Goal: Task Accomplishment & Management: Manage account settings

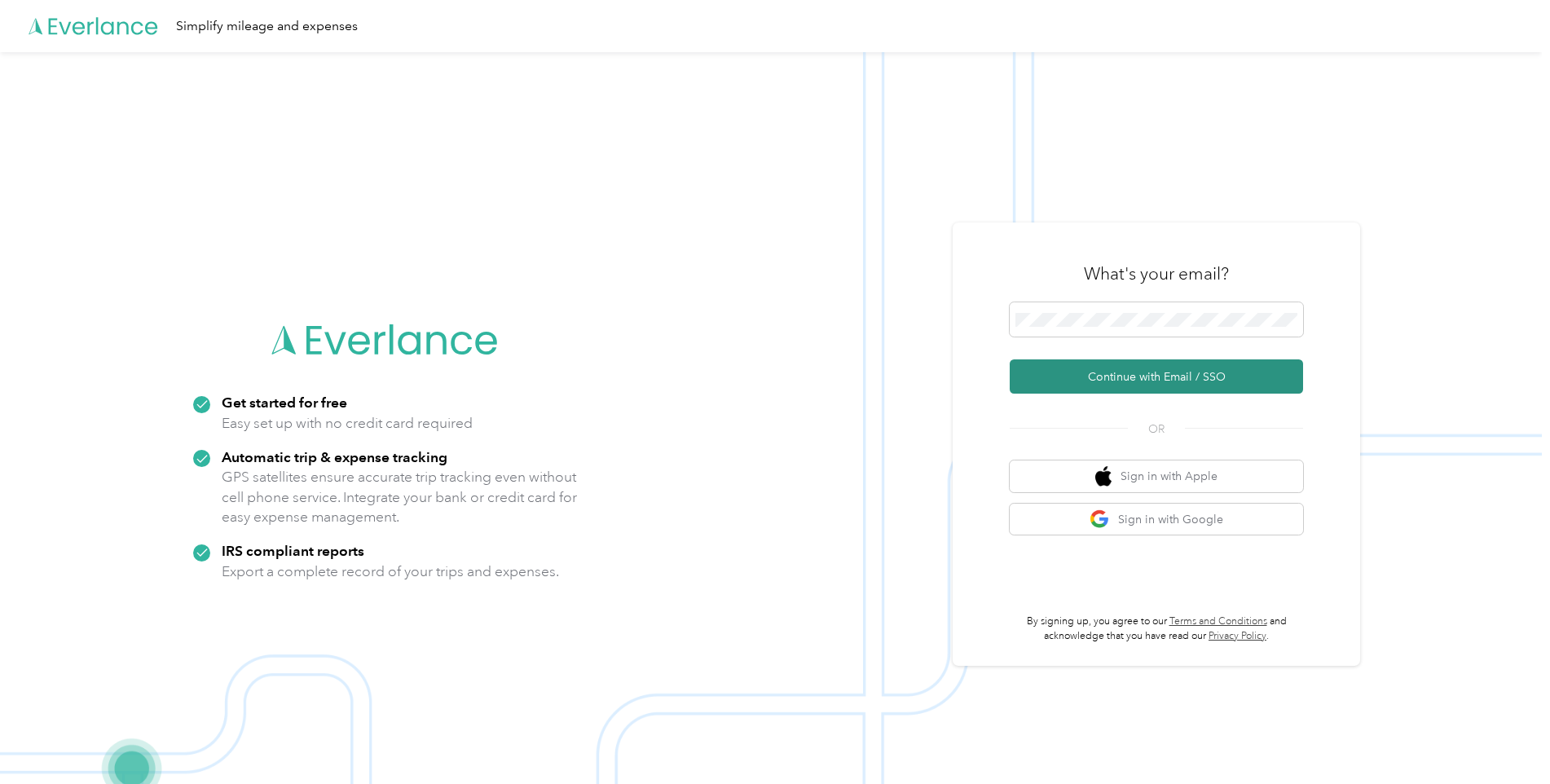
click at [1107, 383] on button "Continue with Email / SSO" at bounding box center [1157, 377] width 294 height 35
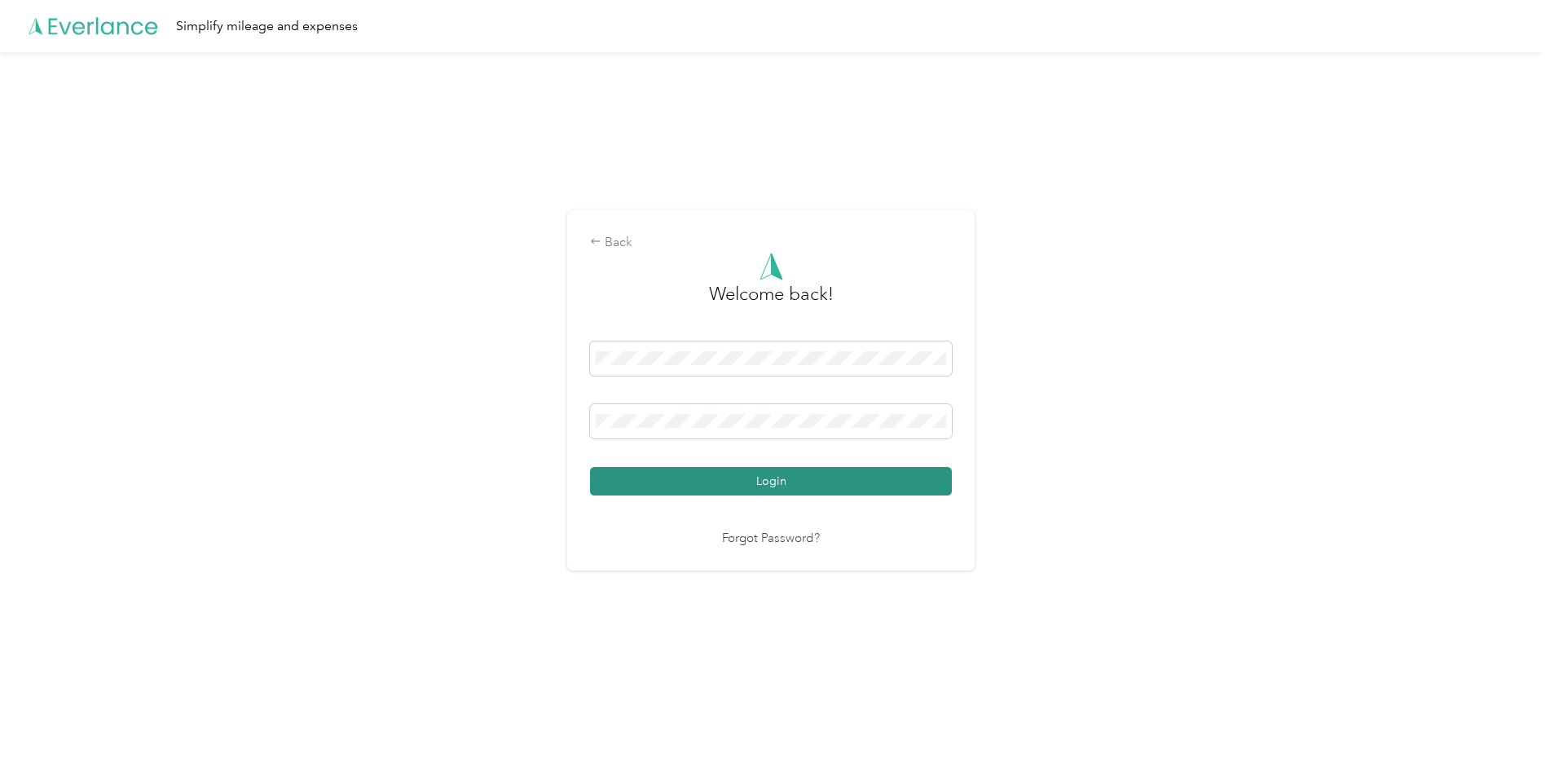
click at [720, 483] on button "Login" at bounding box center [771, 481] width 362 height 29
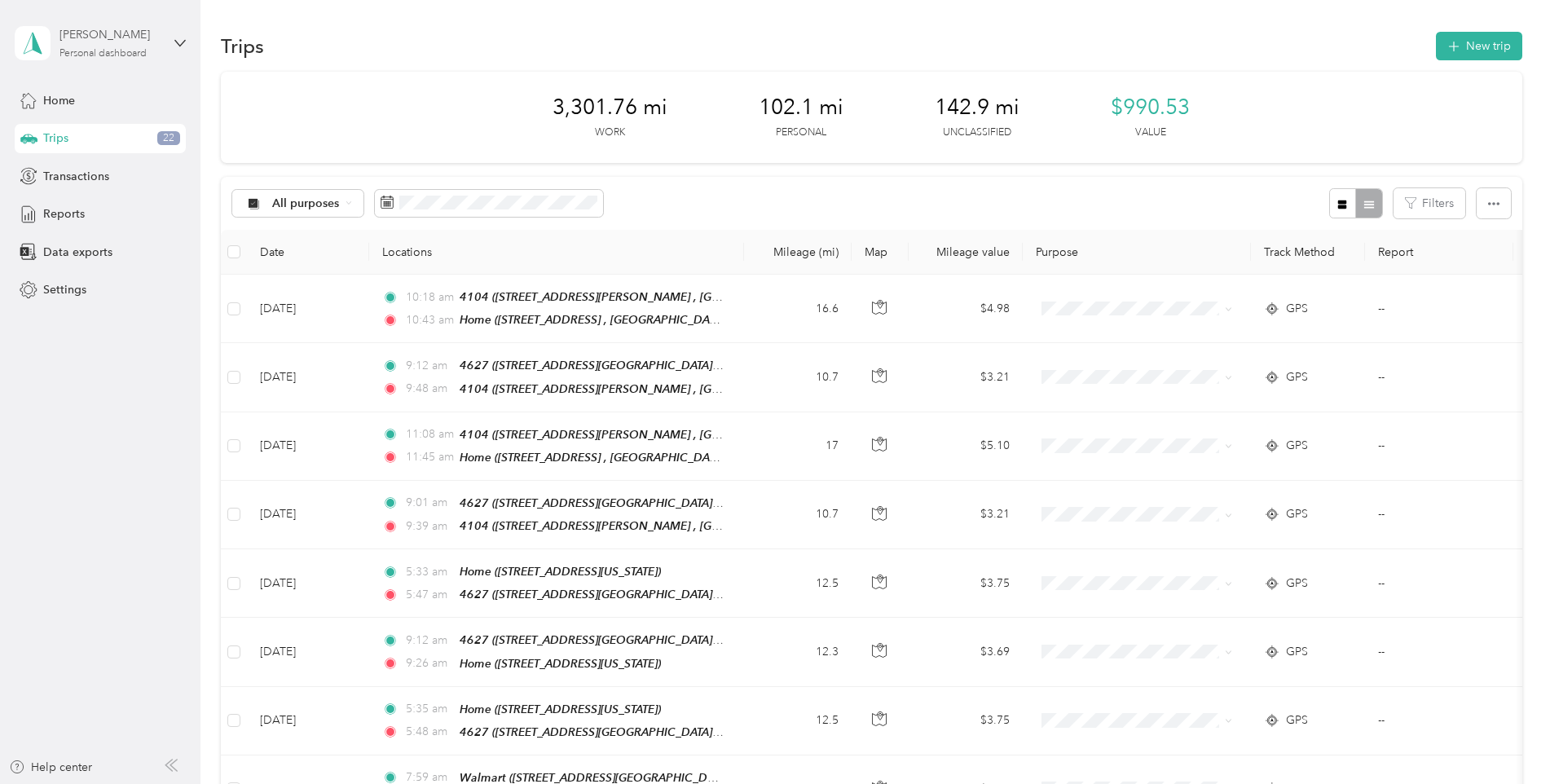
click at [92, 36] on div "[PERSON_NAME]" at bounding box center [111, 35] width 102 height 17
click at [68, 293] on span "Settings" at bounding box center [65, 290] width 43 height 17
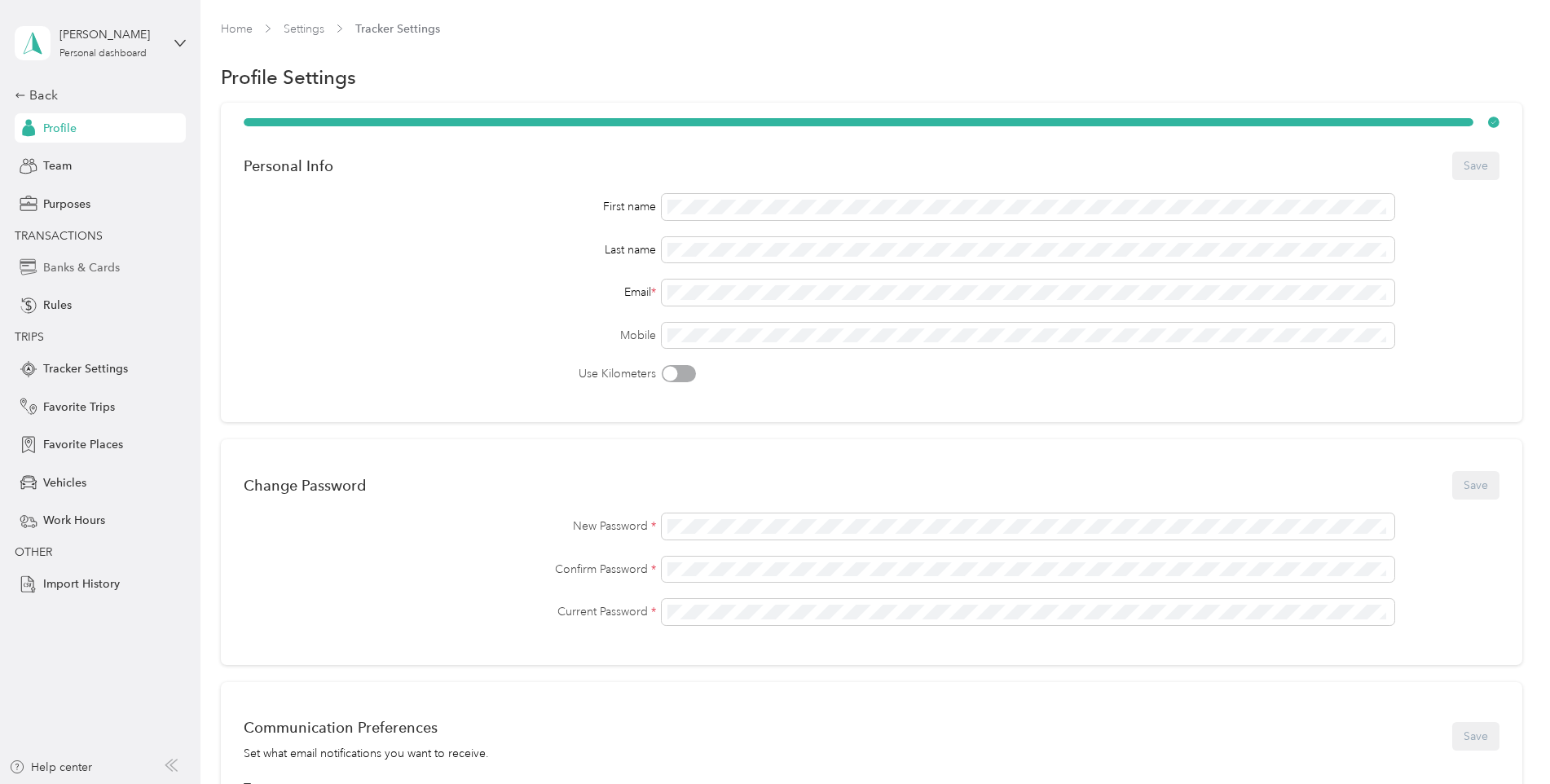
click at [98, 271] on span "Banks & Cards" at bounding box center [81, 268] width 76 height 17
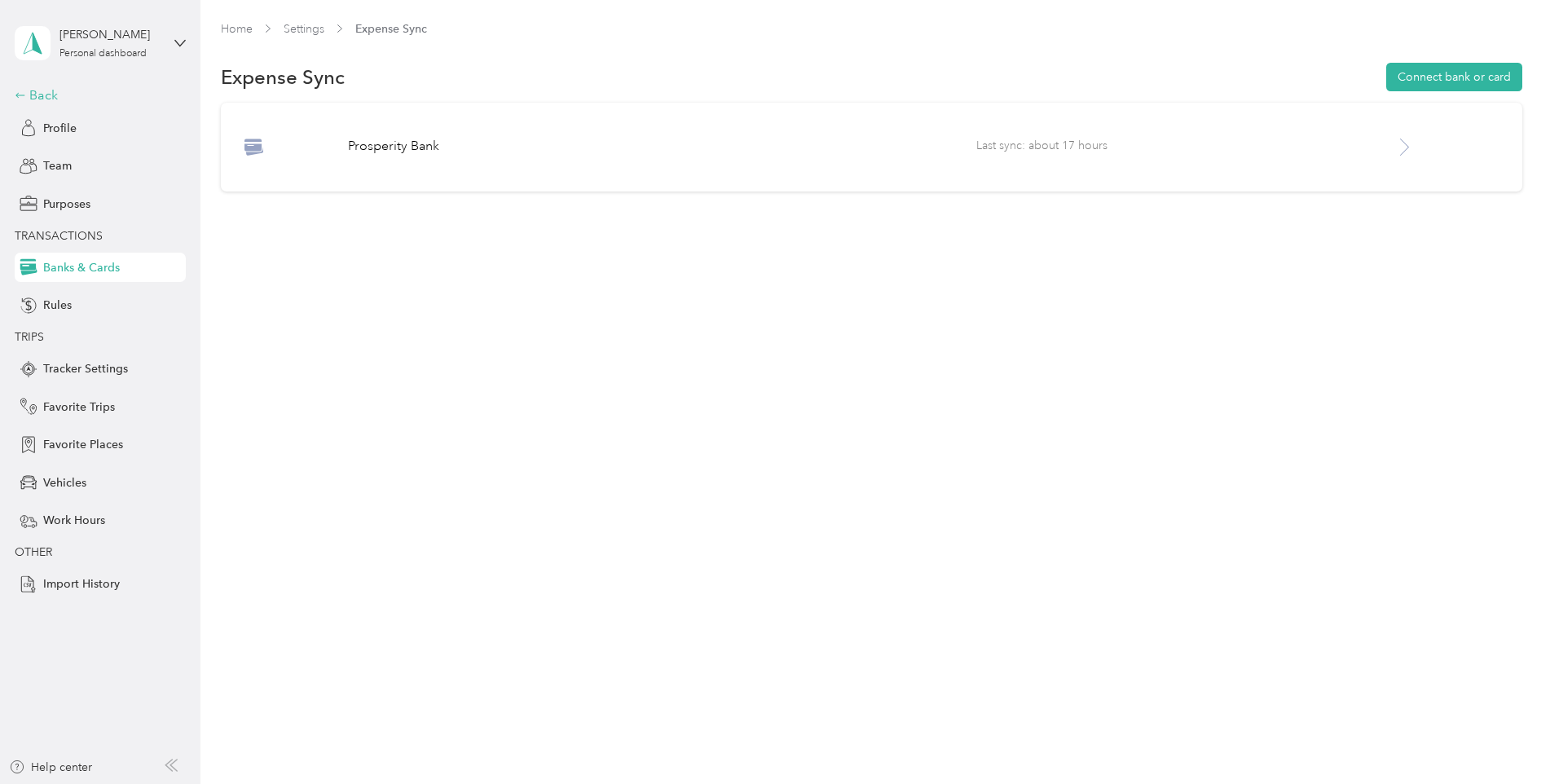
click at [24, 100] on icon at bounding box center [20, 94] width 11 height 11
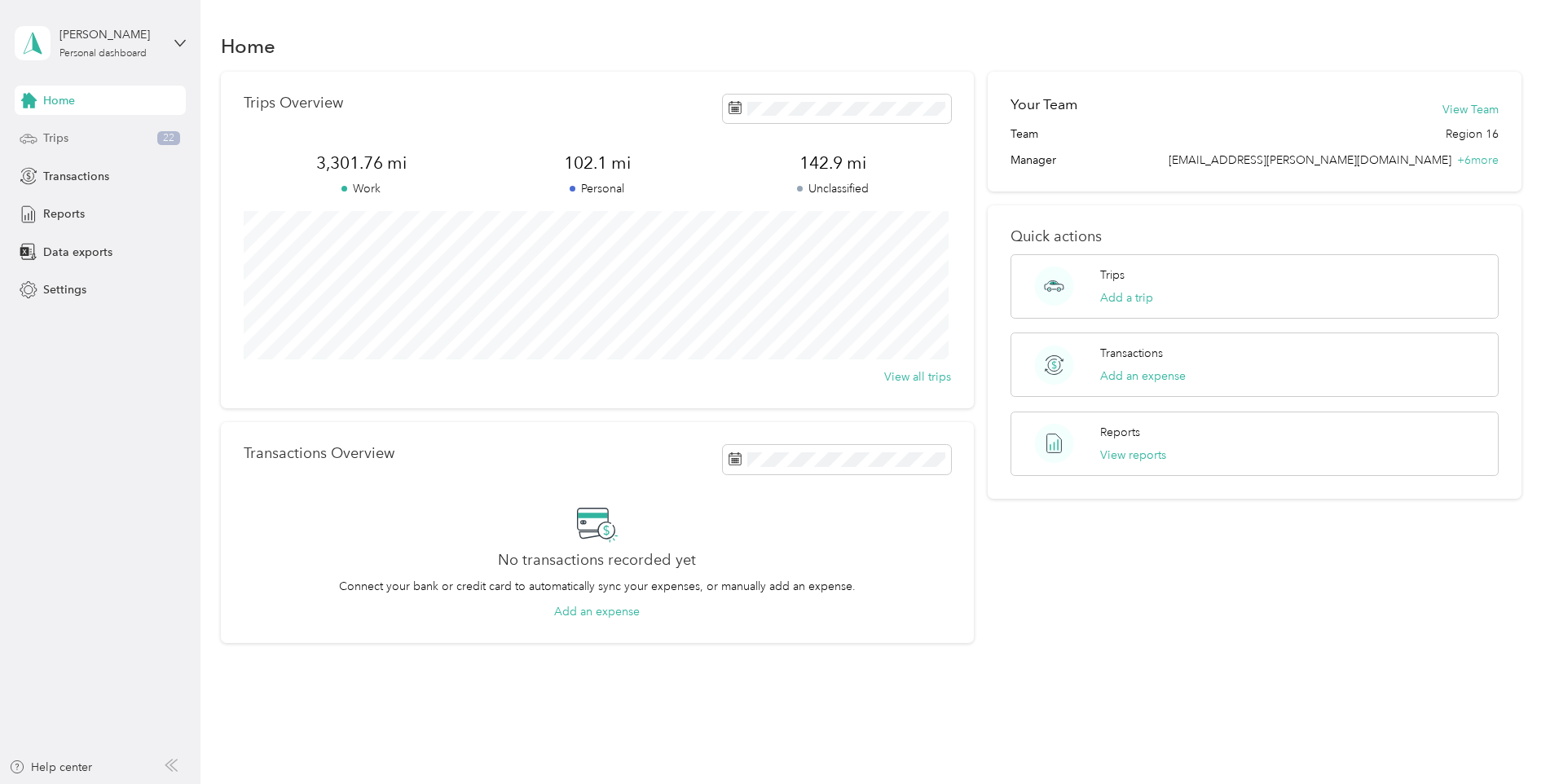
click at [74, 137] on div "Trips 22" at bounding box center [101, 139] width 172 height 29
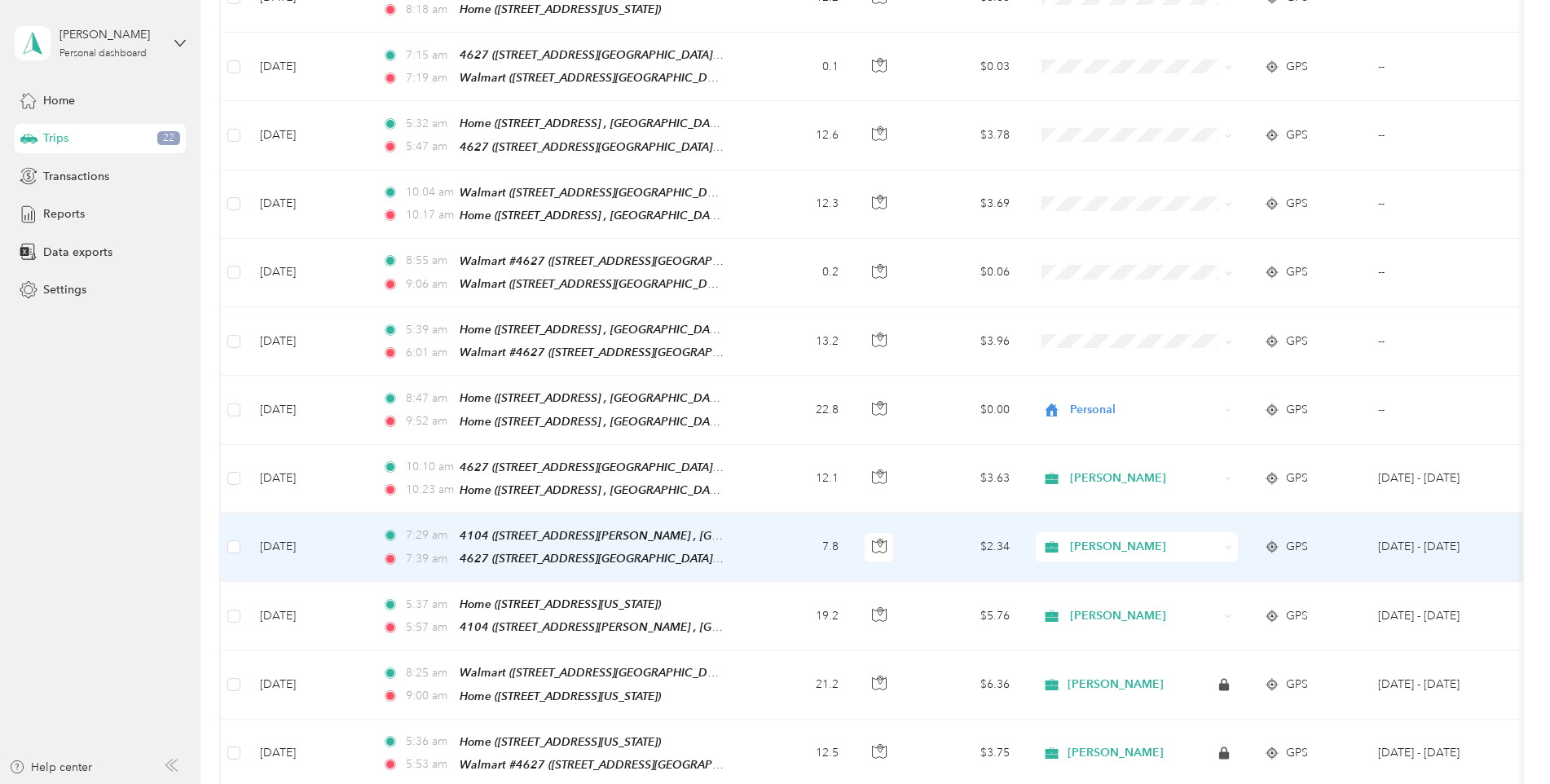
scroll to position [652, 0]
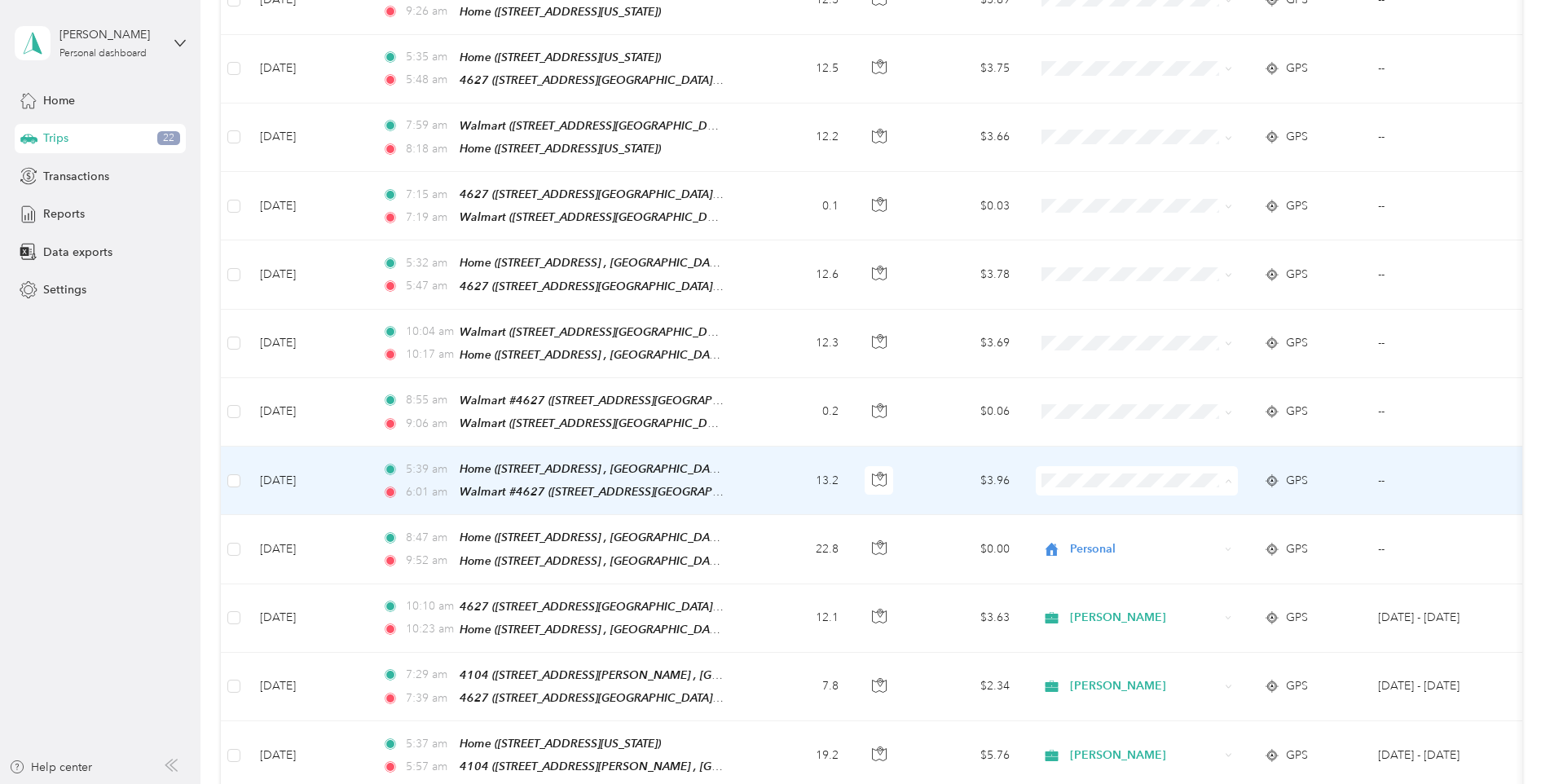
click at [1162, 483] on span "[PERSON_NAME]" at bounding box center [1151, 491] width 151 height 17
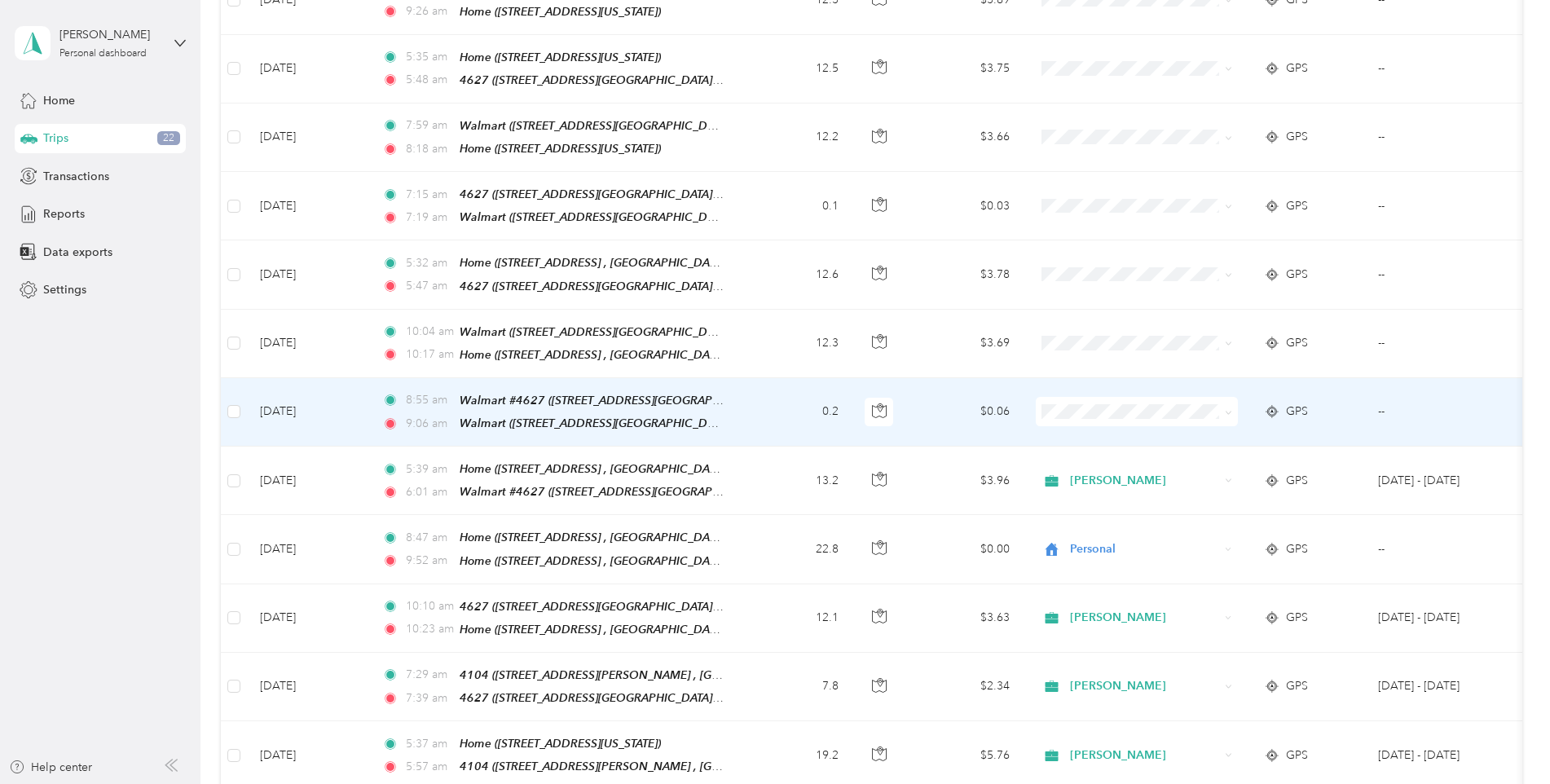
click at [1174, 421] on span "[PERSON_NAME]" at bounding box center [1151, 424] width 151 height 17
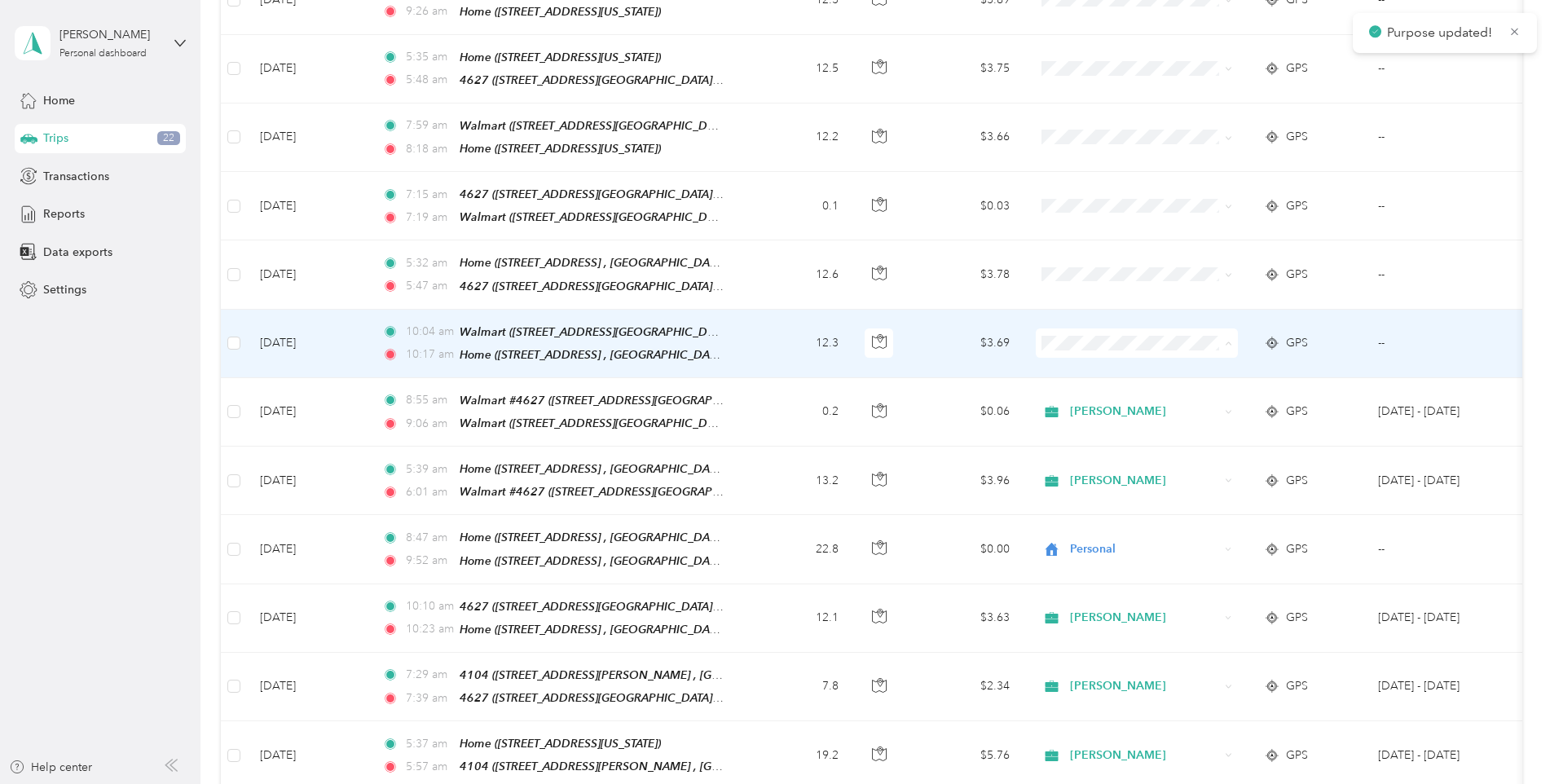
click at [1161, 360] on li "[PERSON_NAME]" at bounding box center [1137, 356] width 202 height 29
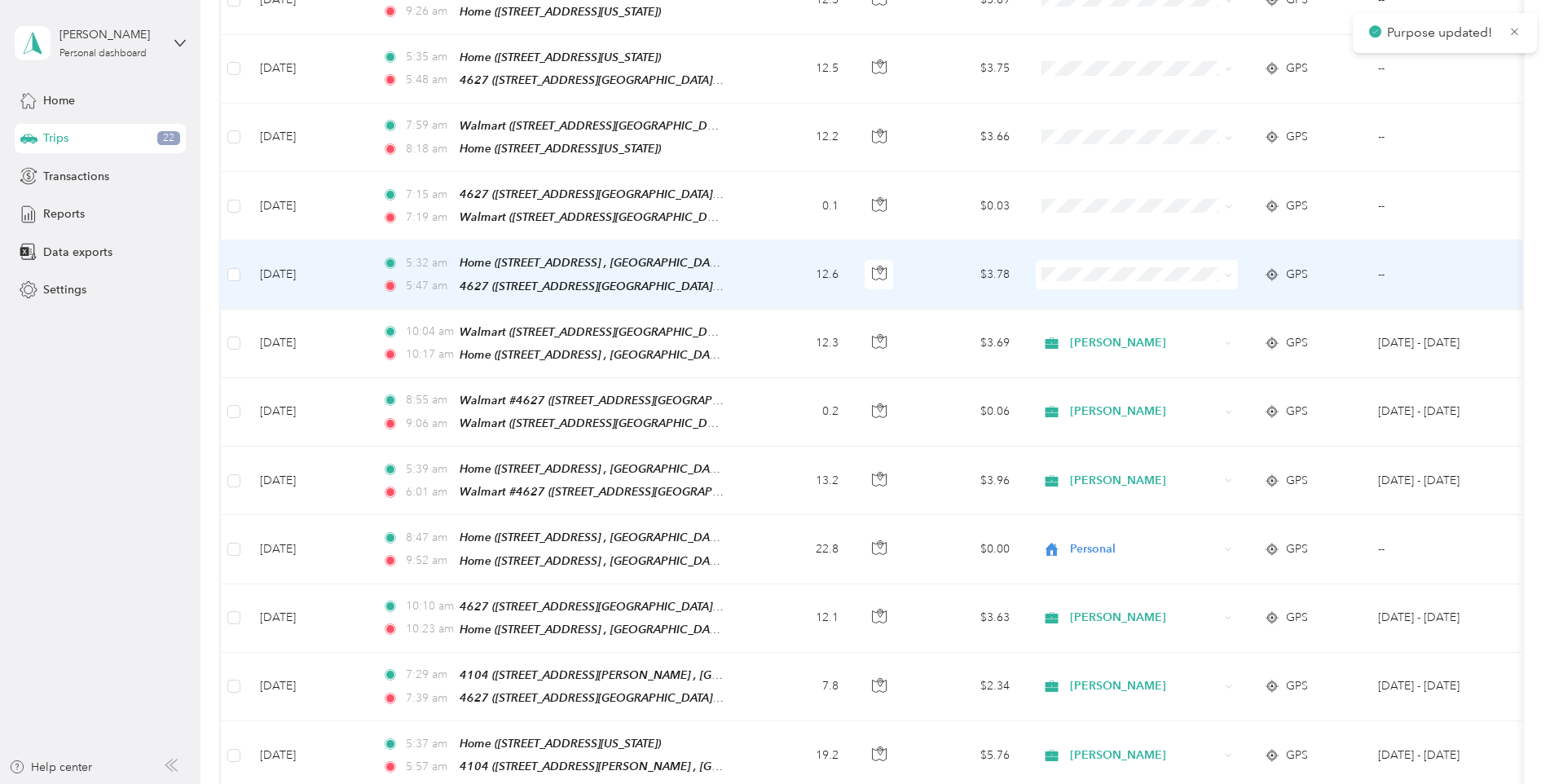
click at [1154, 296] on ol "[PERSON_NAME] Personal" at bounding box center [1137, 296] width 202 height 57
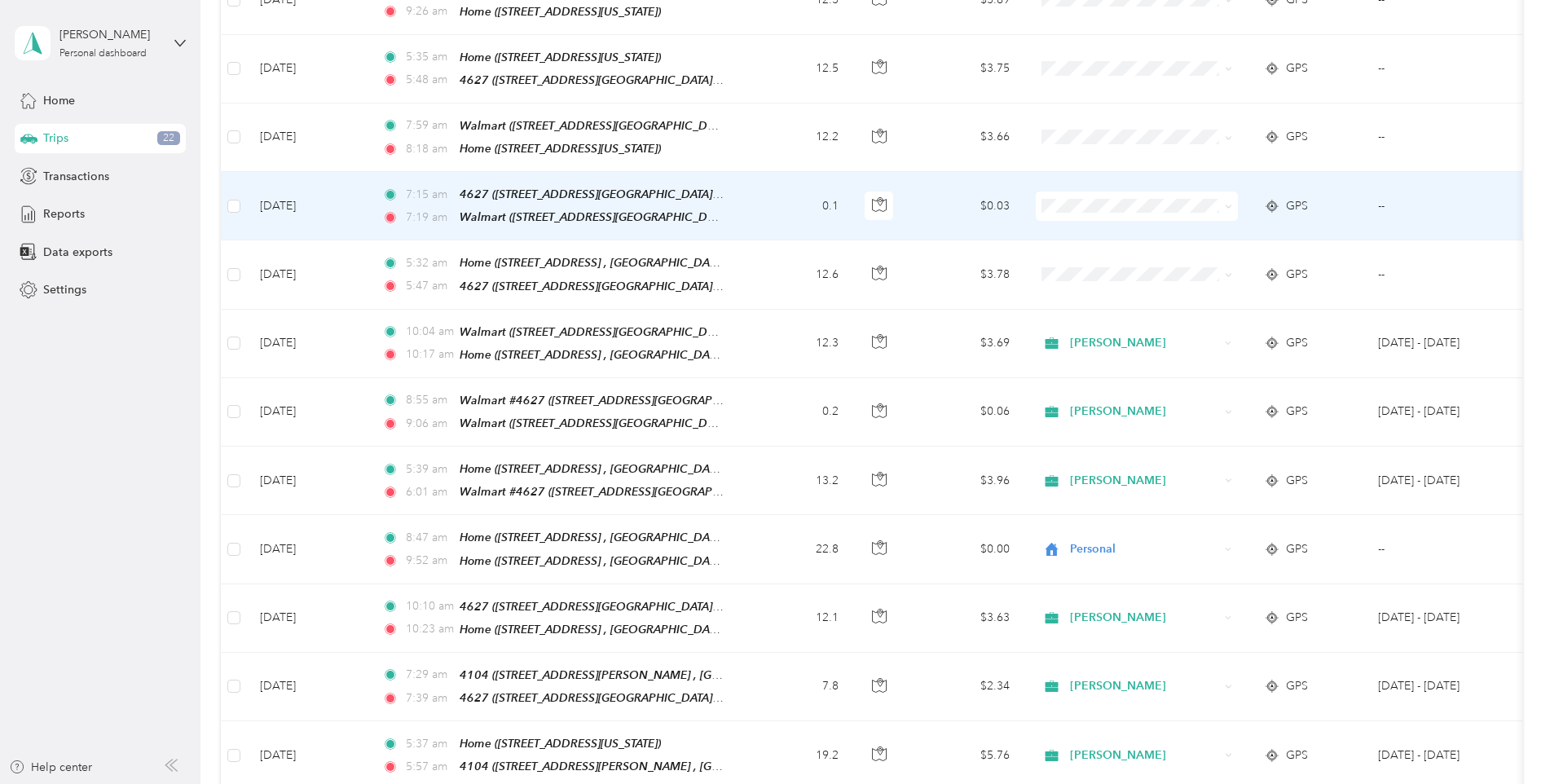
click at [1122, 214] on span "[PERSON_NAME]" at bounding box center [1151, 215] width 151 height 17
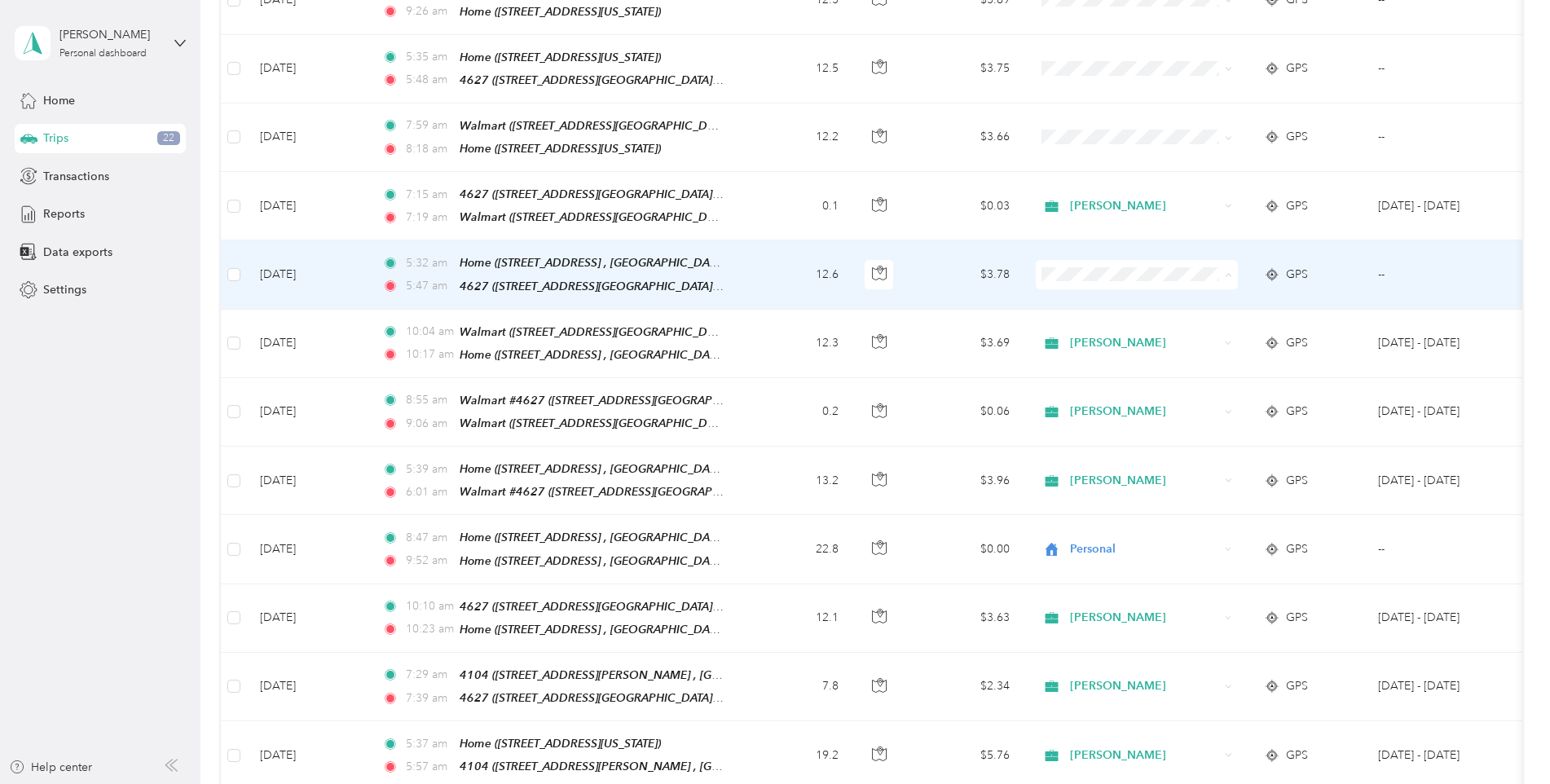
click at [1110, 283] on span "[PERSON_NAME]" at bounding box center [1151, 290] width 151 height 17
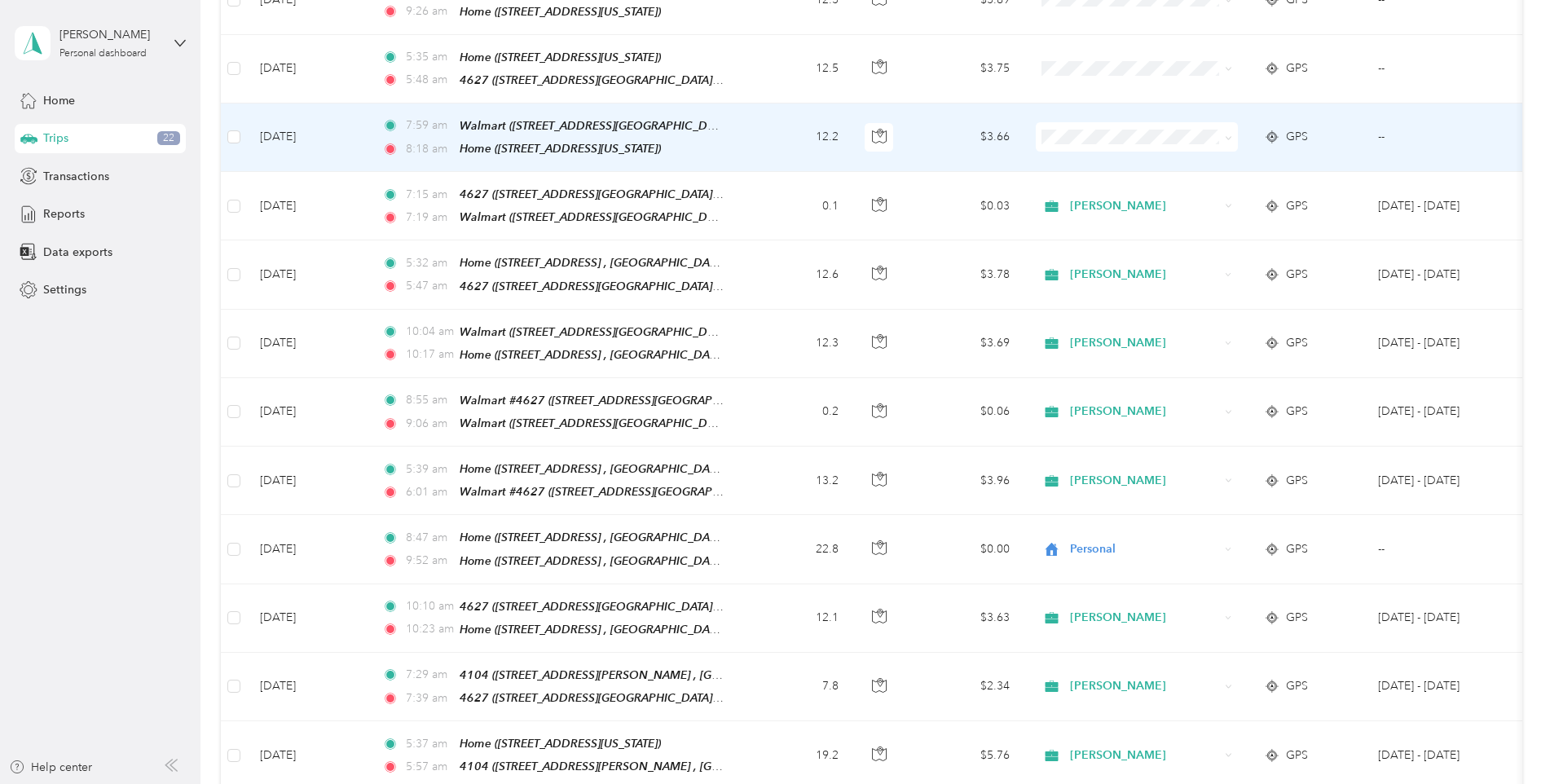
click at [1088, 150] on span "[PERSON_NAME]" at bounding box center [1151, 155] width 151 height 17
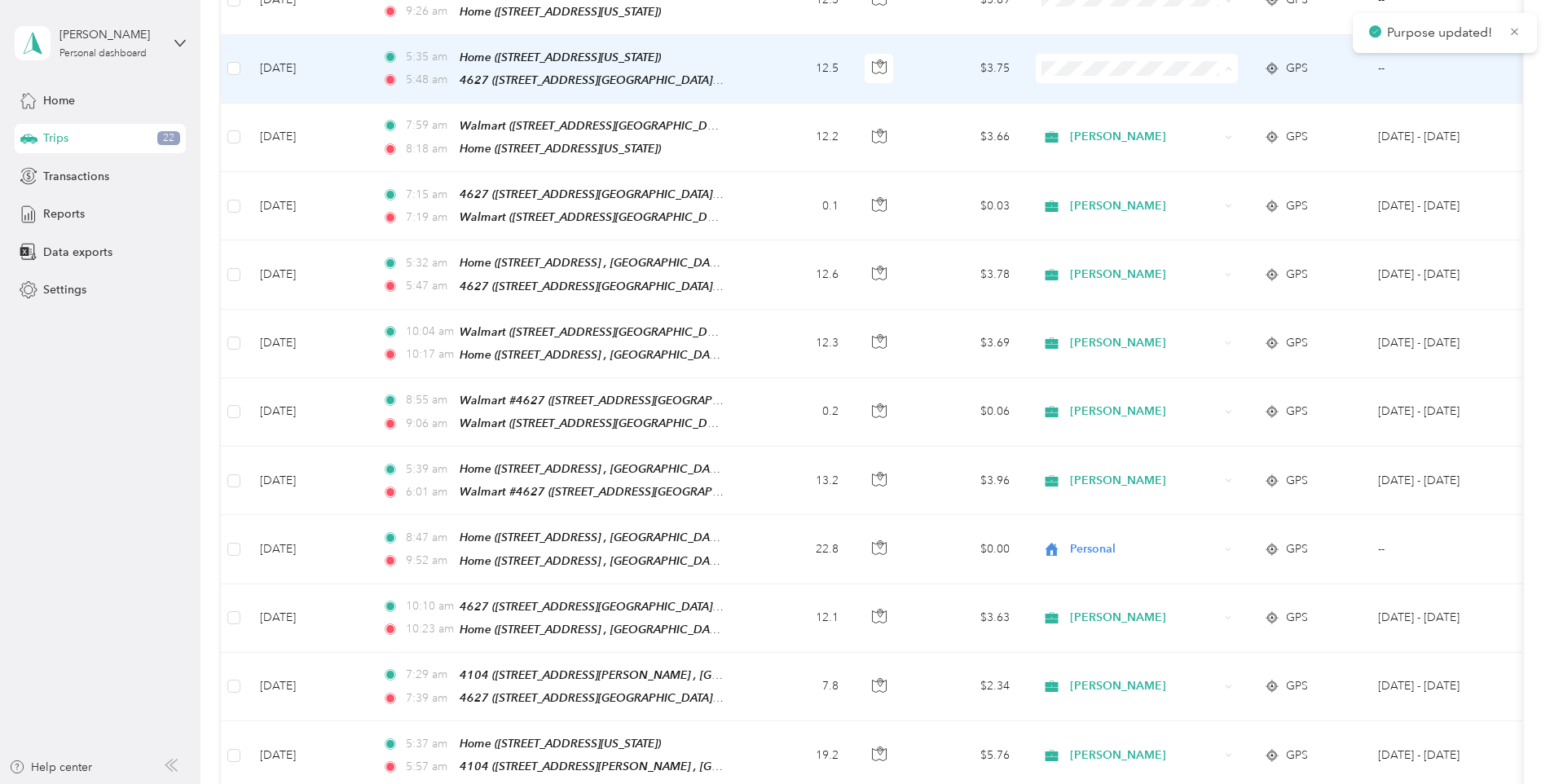
click at [1114, 87] on span "[PERSON_NAME]" at bounding box center [1151, 88] width 151 height 17
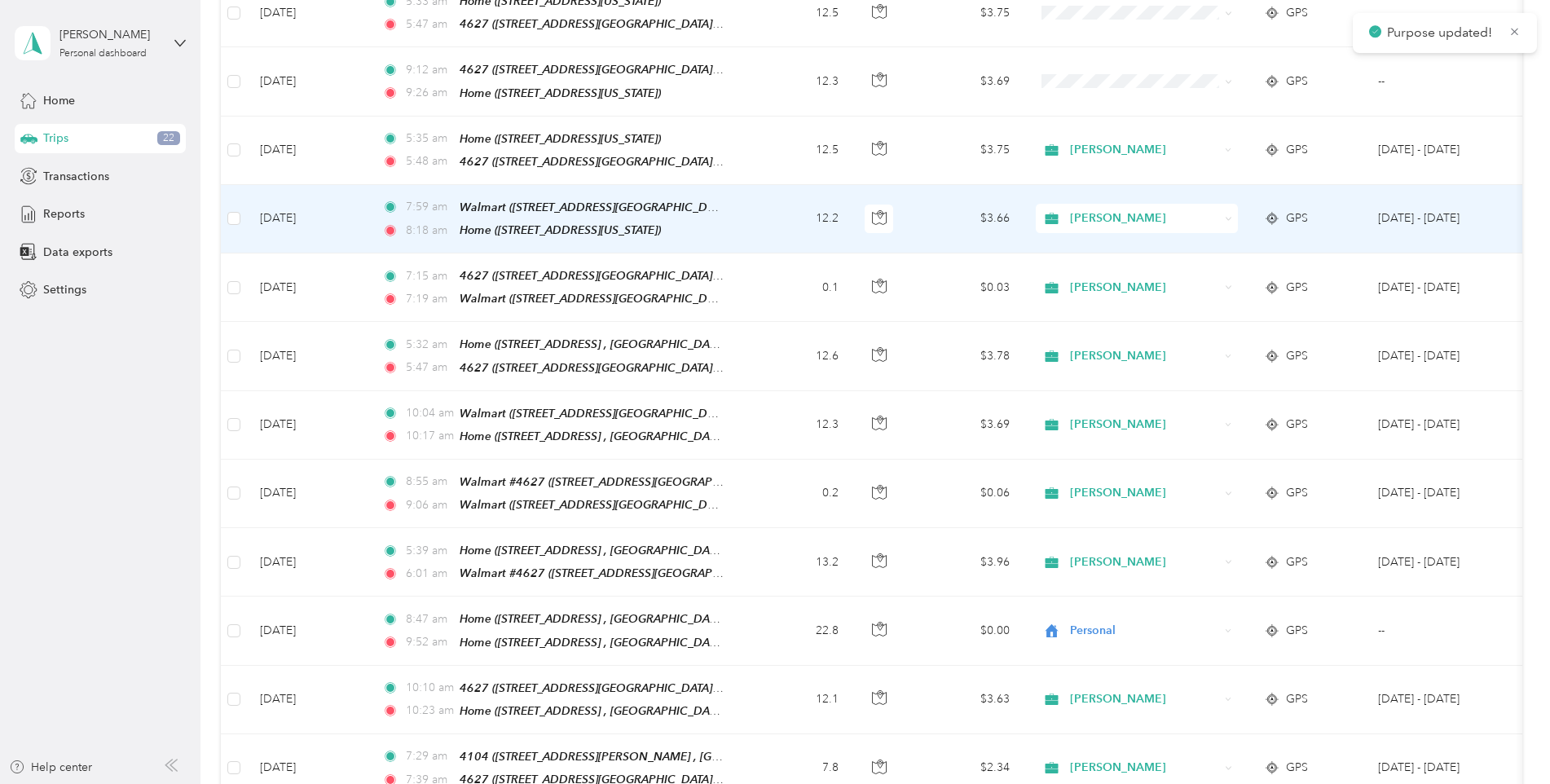
scroll to position [489, 0]
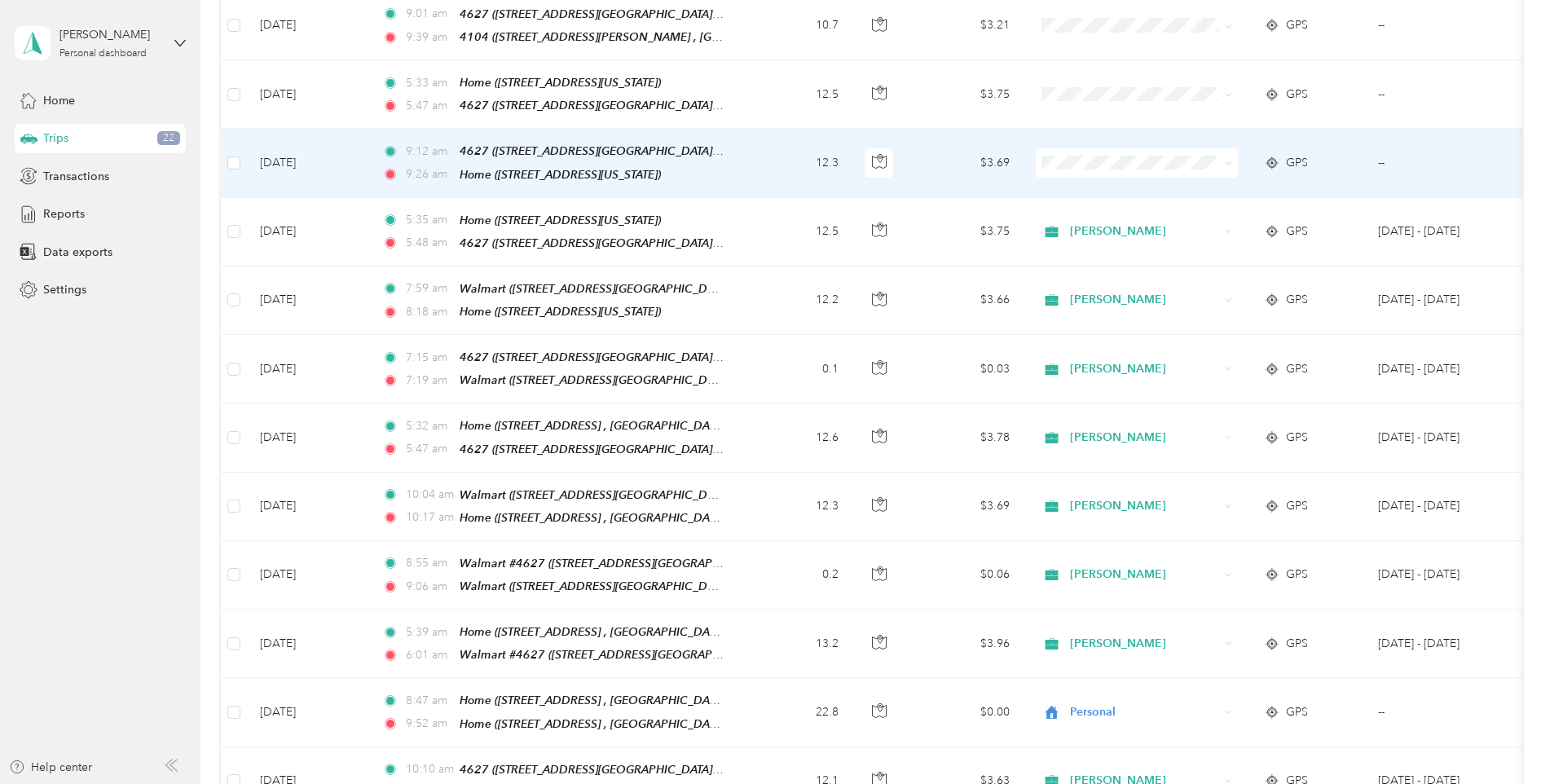
click at [1125, 181] on span "[PERSON_NAME]" at bounding box center [1151, 183] width 151 height 17
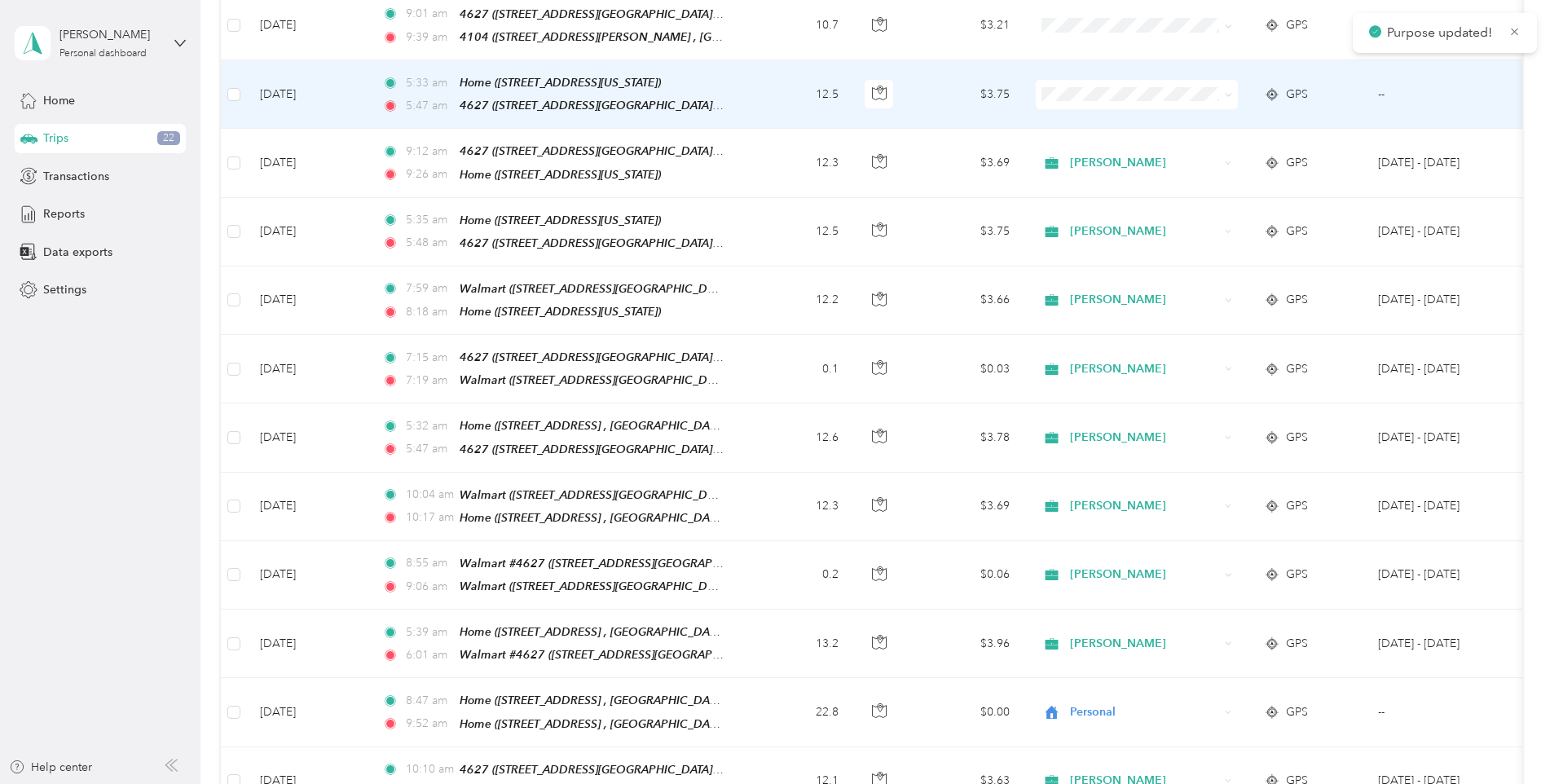
click at [1138, 110] on span "[PERSON_NAME]" at bounding box center [1151, 114] width 151 height 17
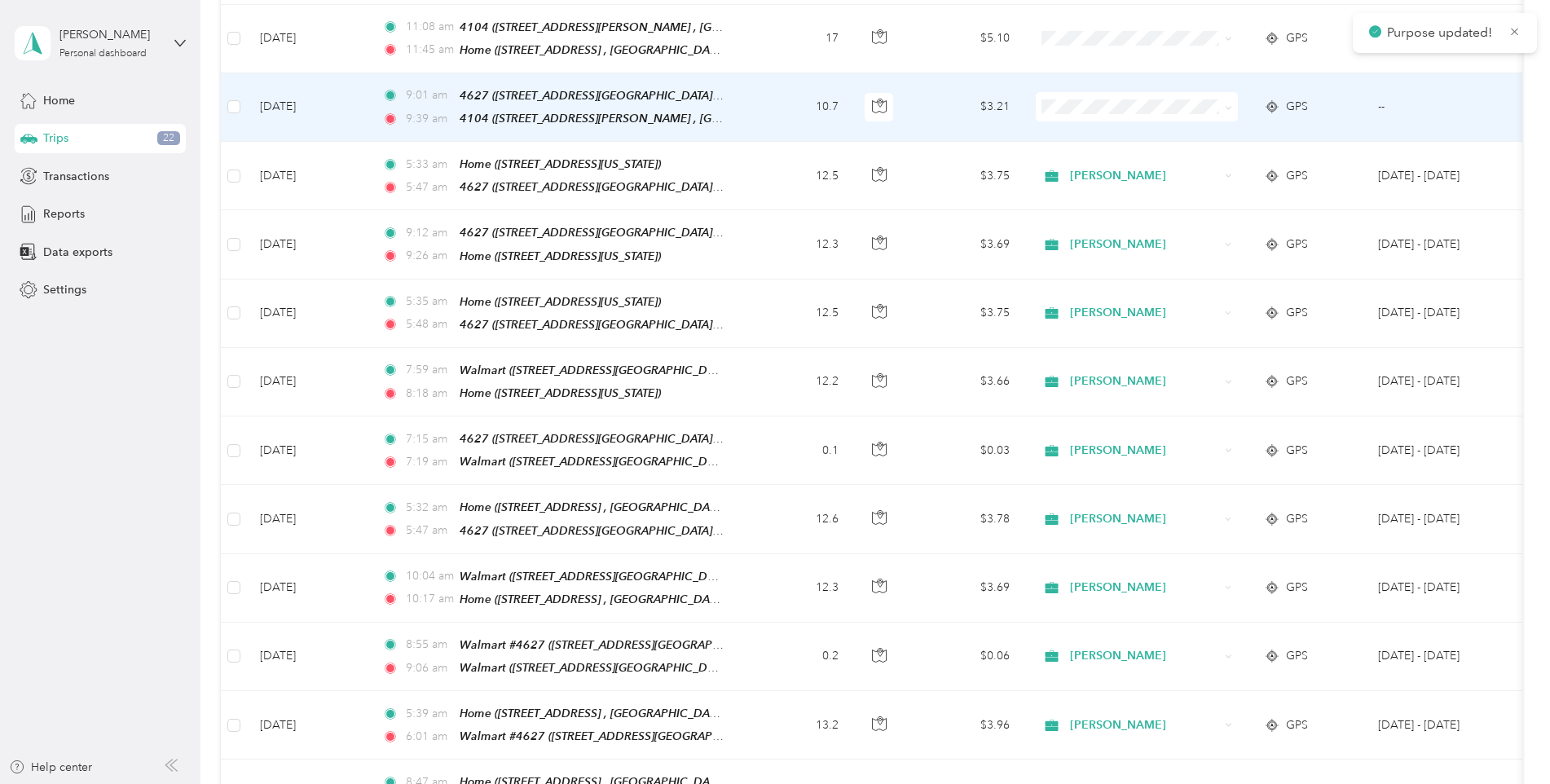
click at [1111, 126] on span "[PERSON_NAME]" at bounding box center [1151, 128] width 151 height 17
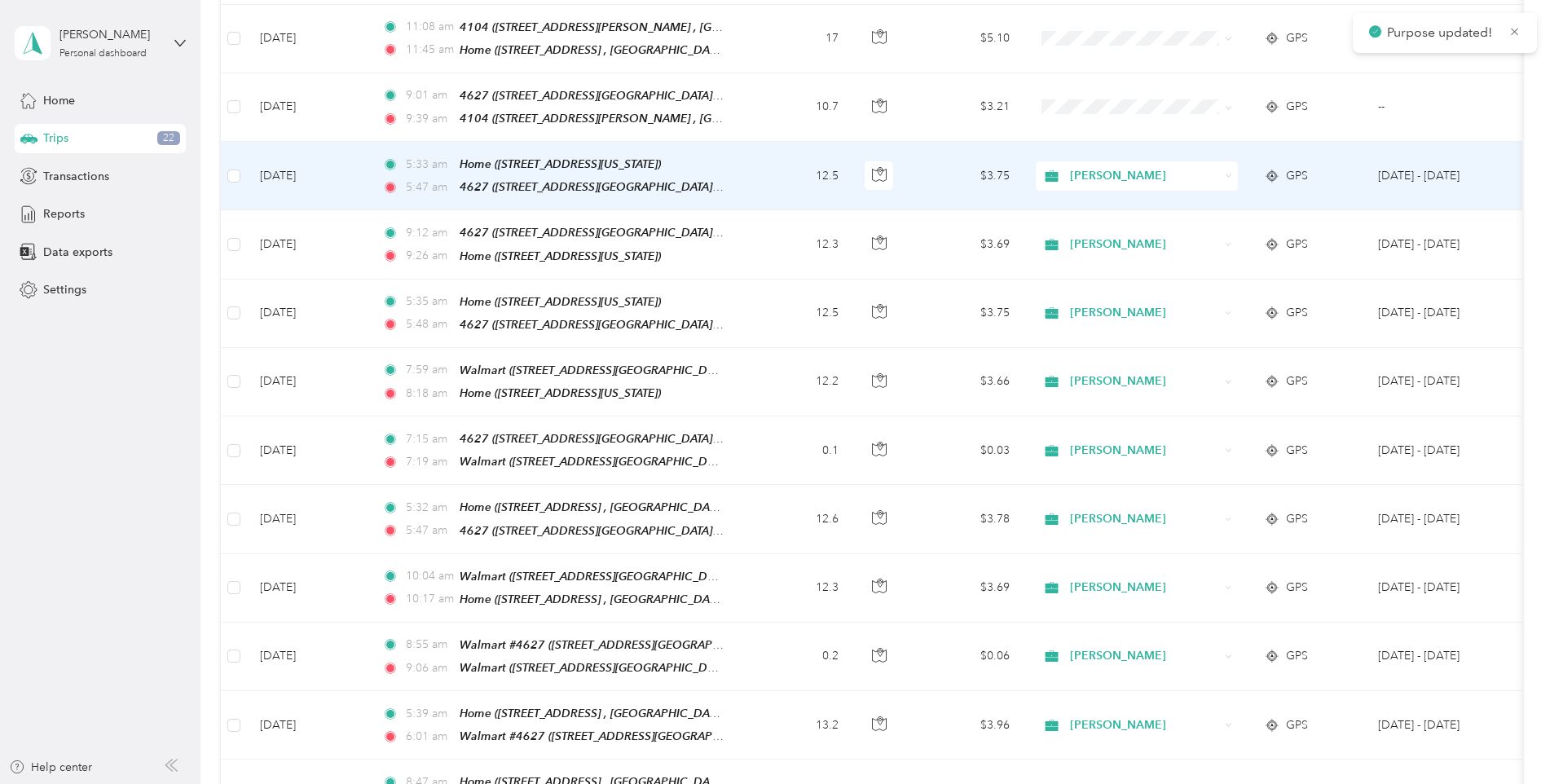
scroll to position [326, 0]
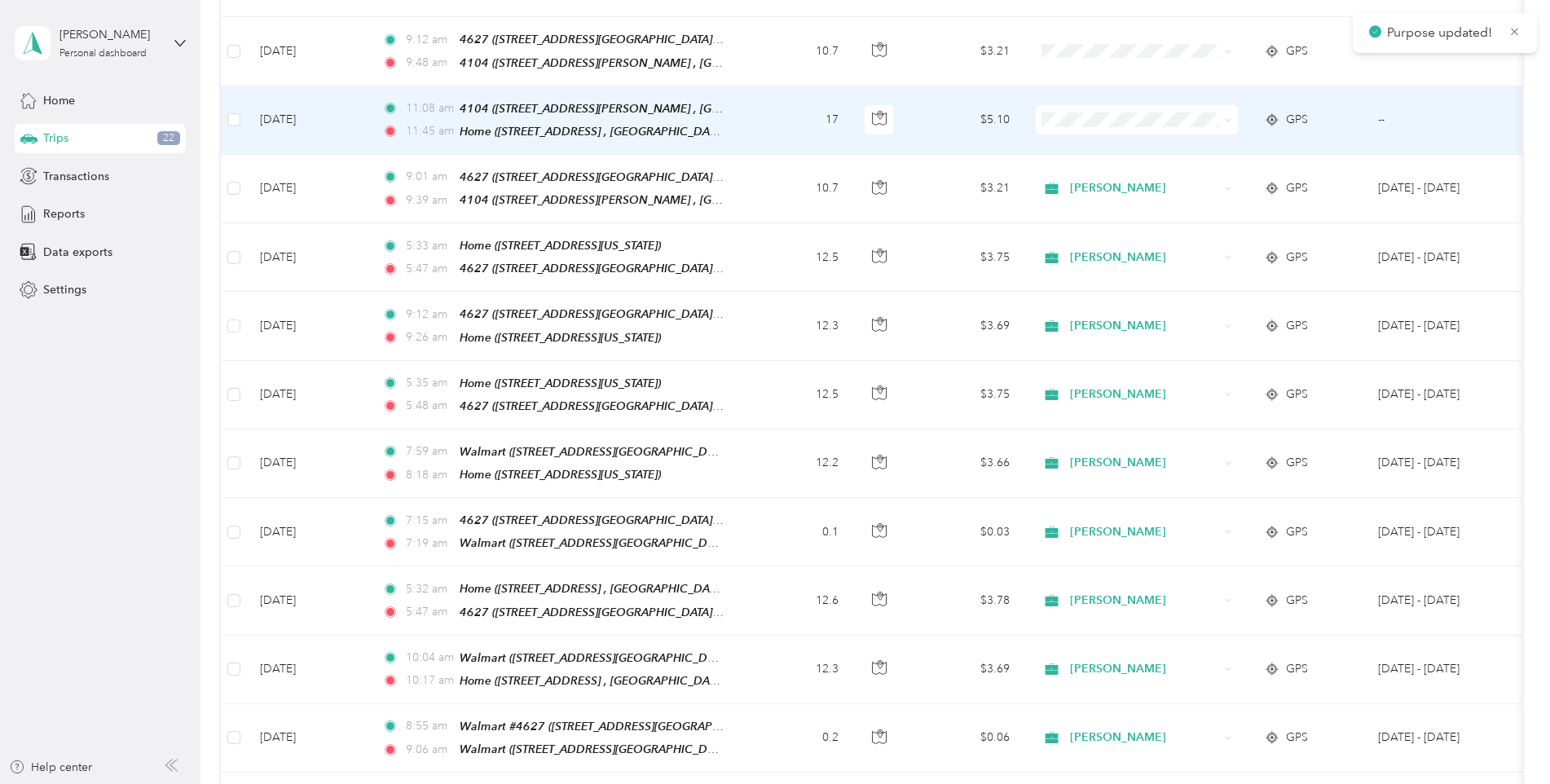
click at [1085, 143] on span "[PERSON_NAME]" at bounding box center [1151, 139] width 151 height 17
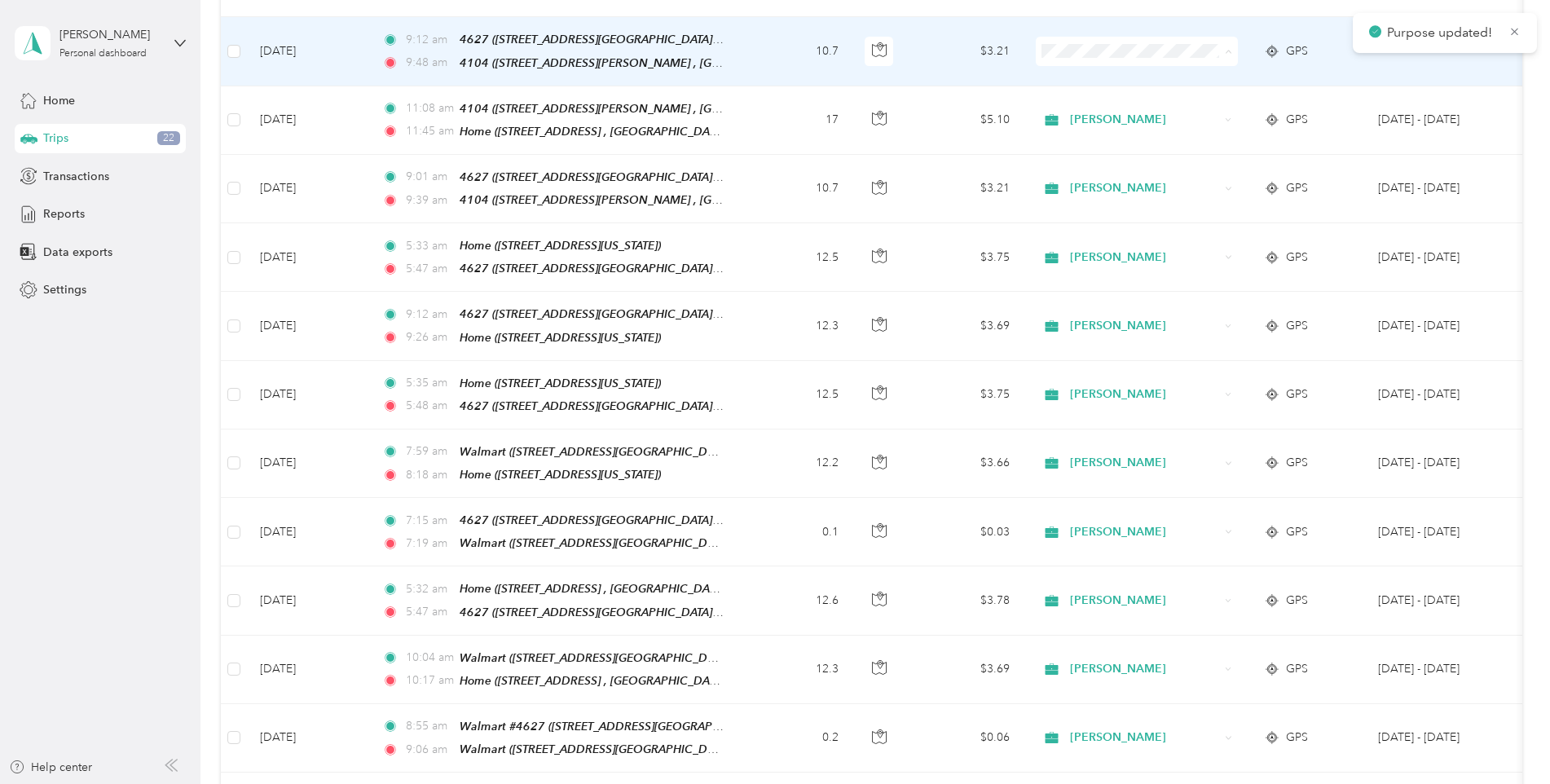
click at [1106, 80] on li "[PERSON_NAME]" at bounding box center [1137, 79] width 202 height 29
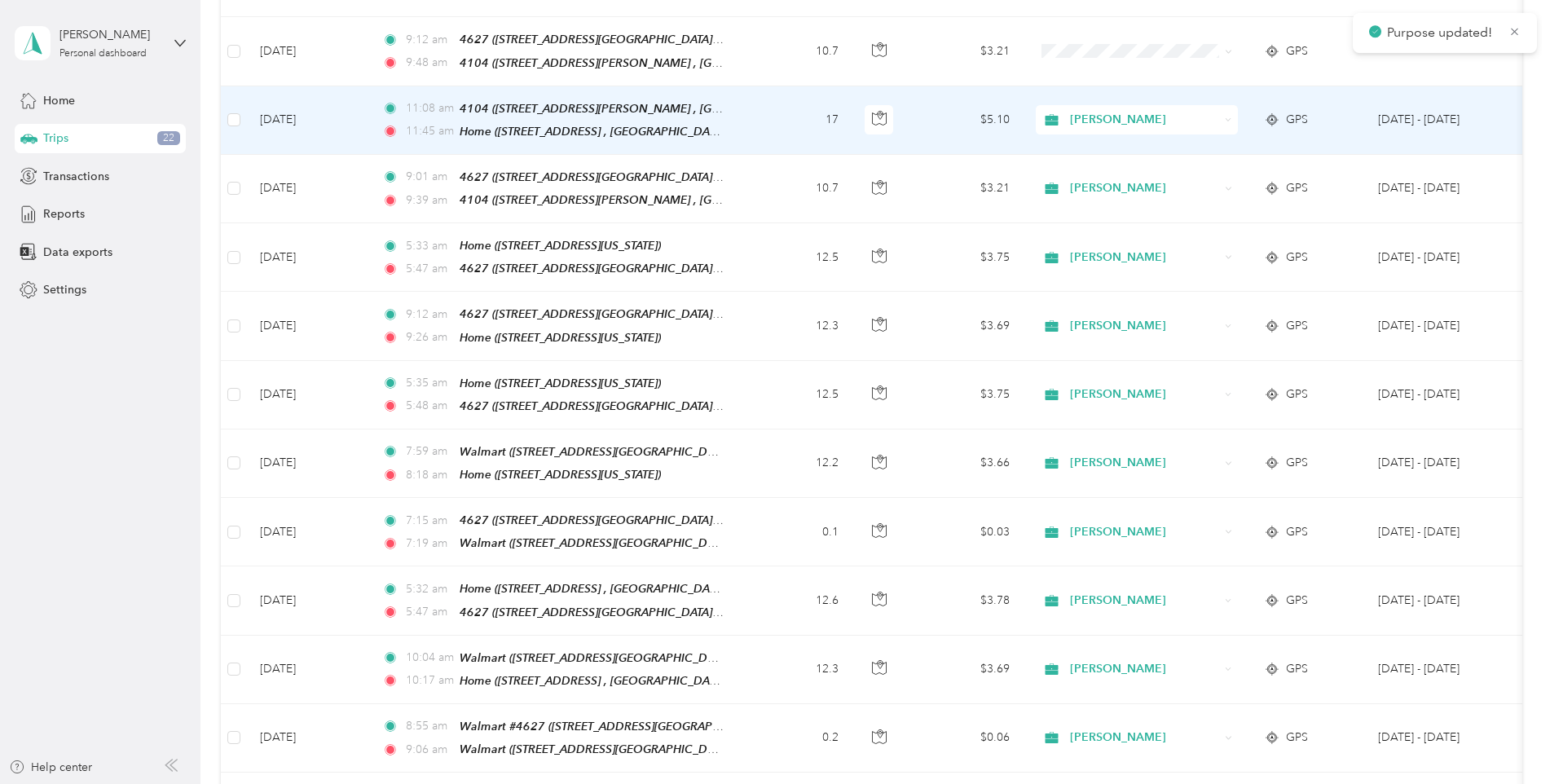
scroll to position [244, 0]
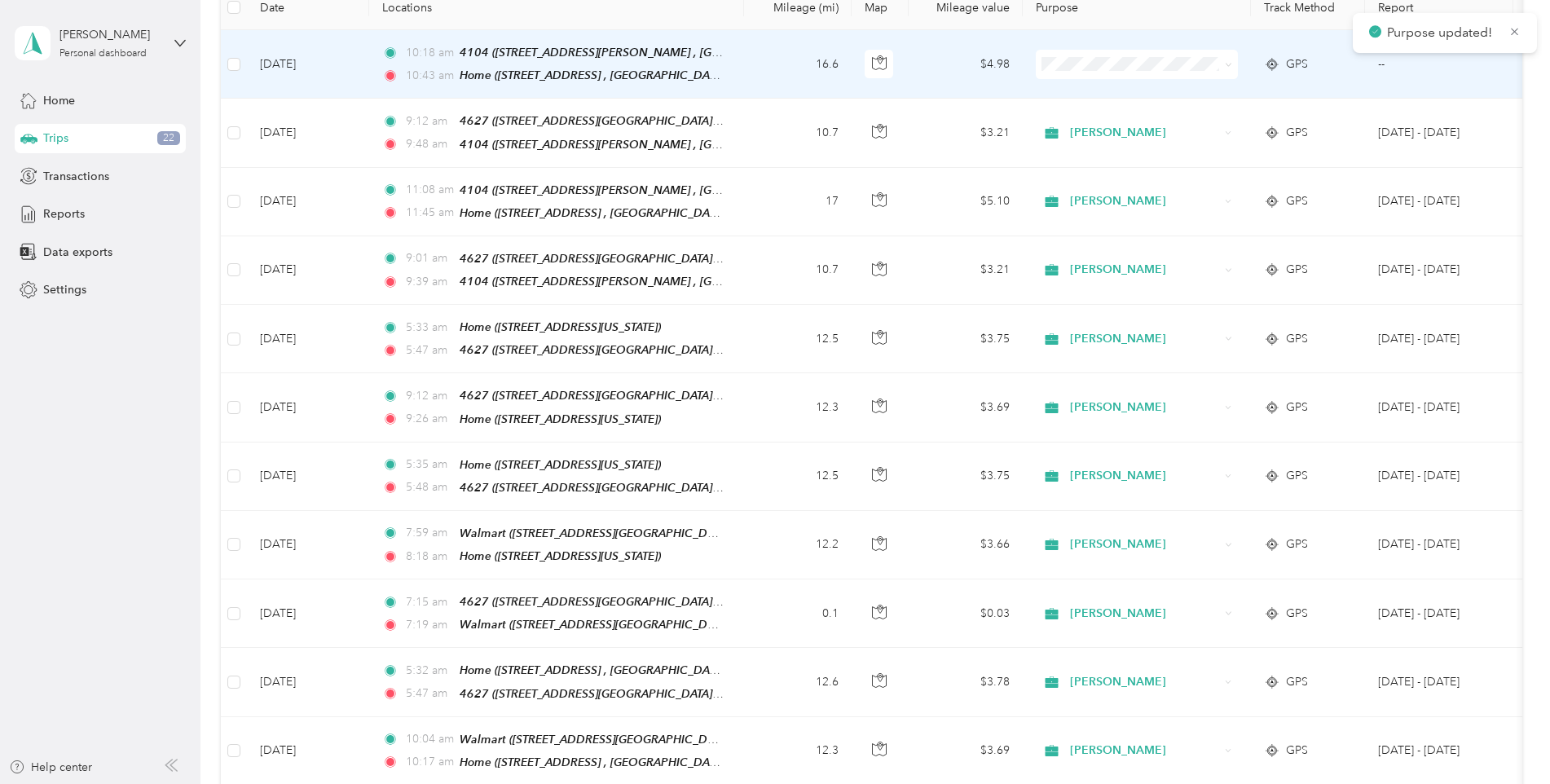
click at [1122, 91] on span "[PERSON_NAME]" at bounding box center [1151, 87] width 151 height 17
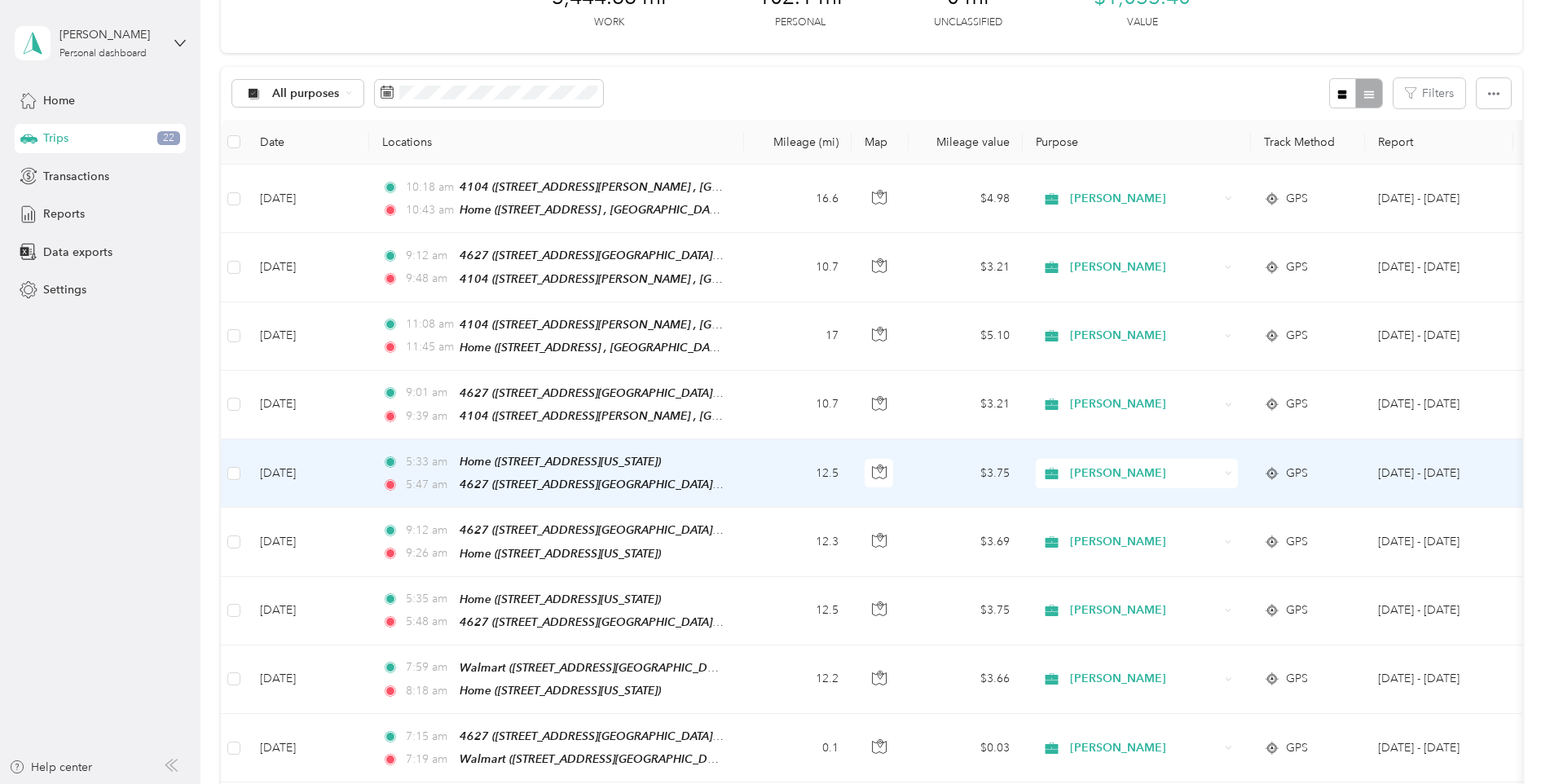
scroll to position [0, 0]
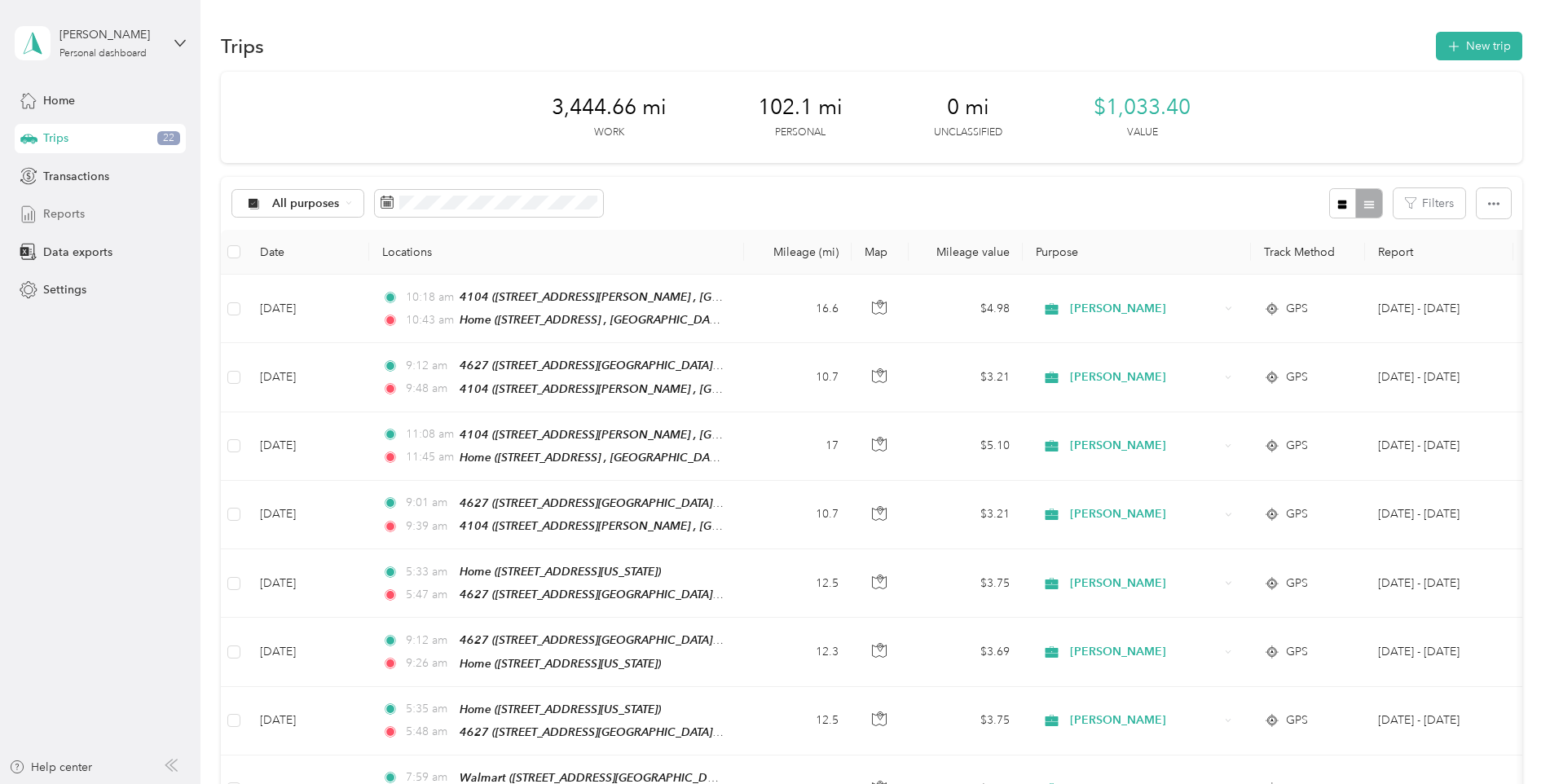
click at [115, 206] on div "Reports" at bounding box center [101, 214] width 172 height 29
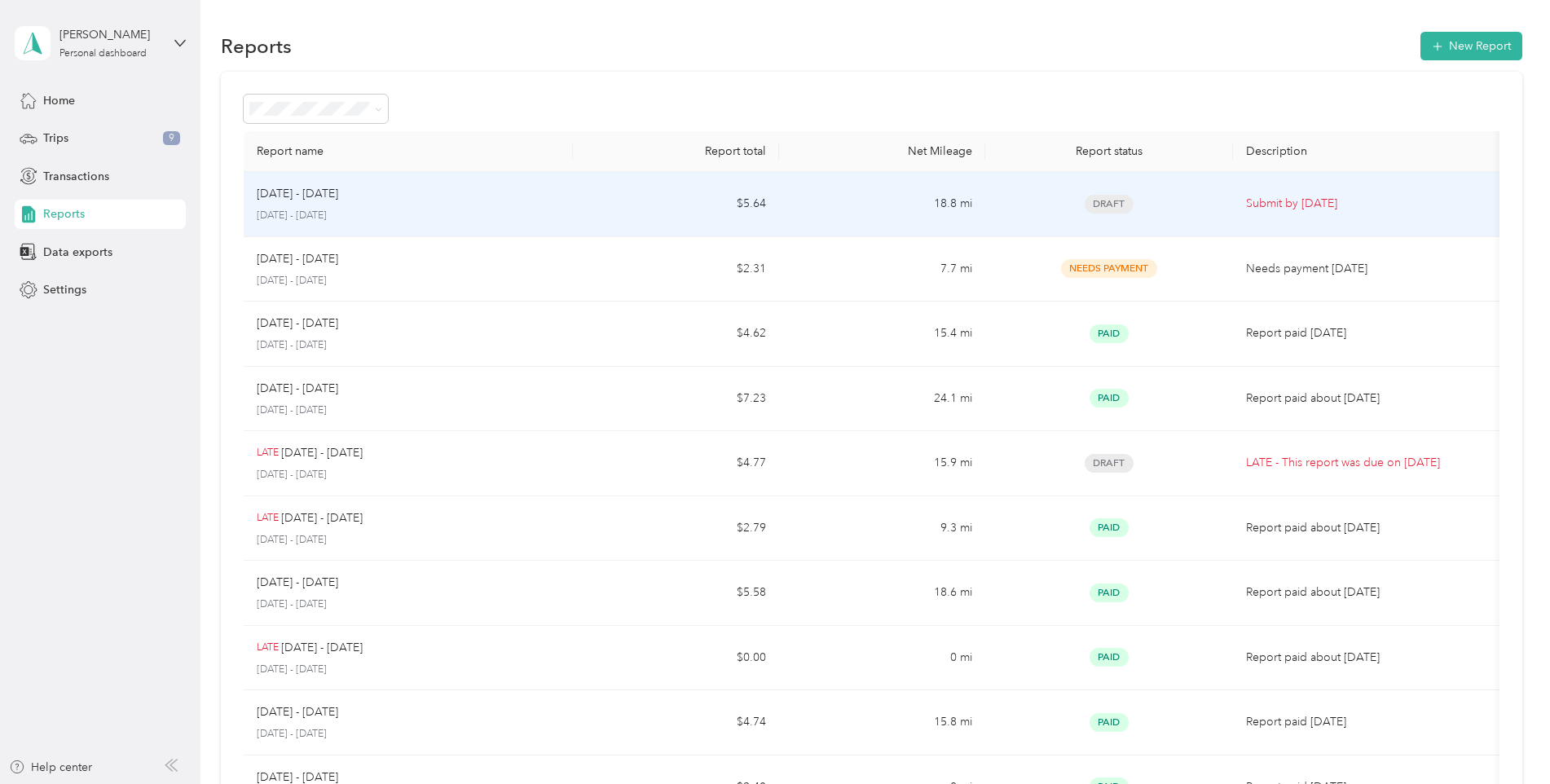
click at [1208, 211] on div "Draft" at bounding box center [1108, 204] width 221 height 19
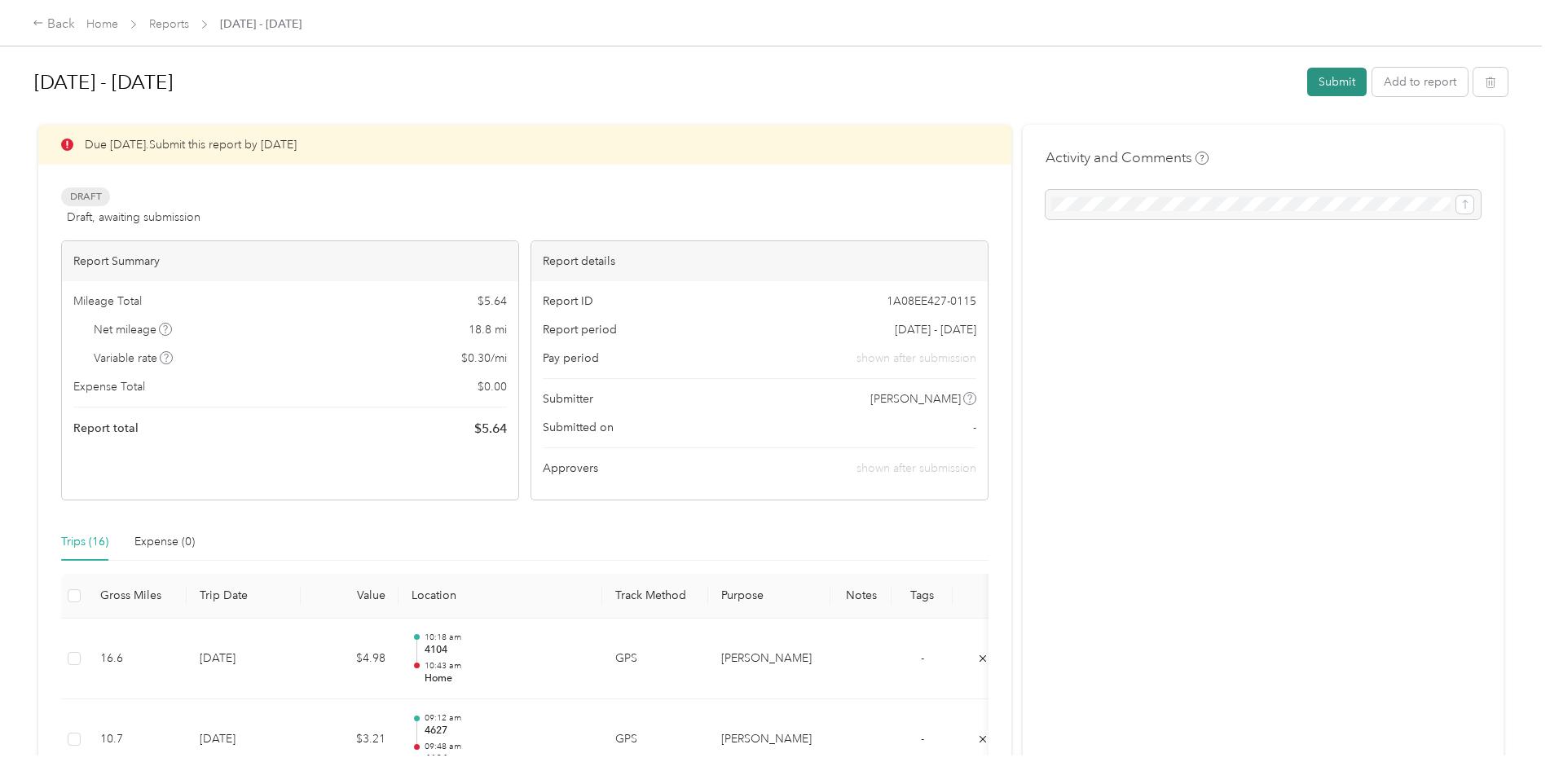
click at [1354, 78] on button "Submit" at bounding box center [1337, 81] width 60 height 29
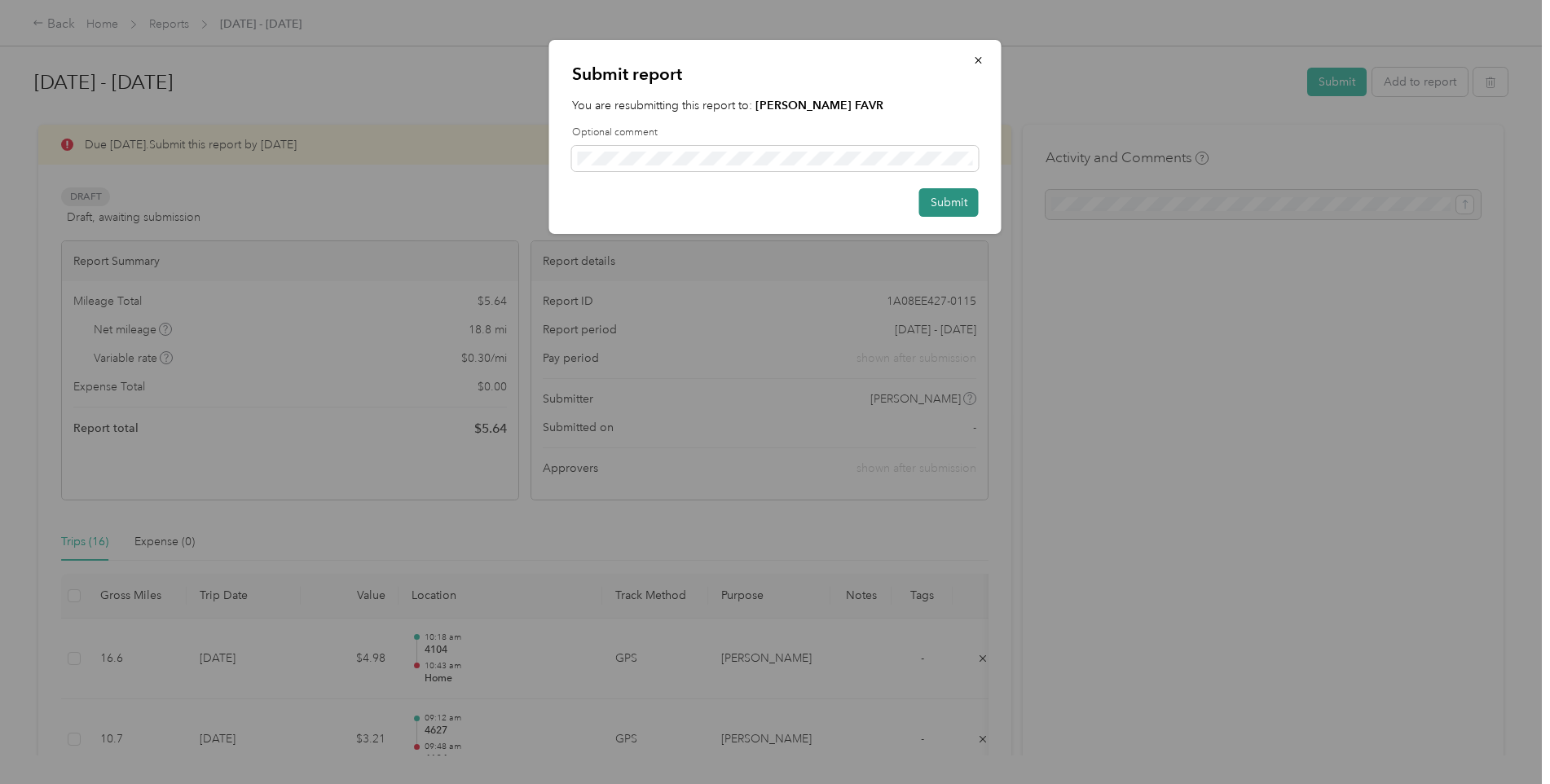
click at [961, 203] on button "Submit" at bounding box center [949, 202] width 60 height 29
